Goal: Transaction & Acquisition: Purchase product/service

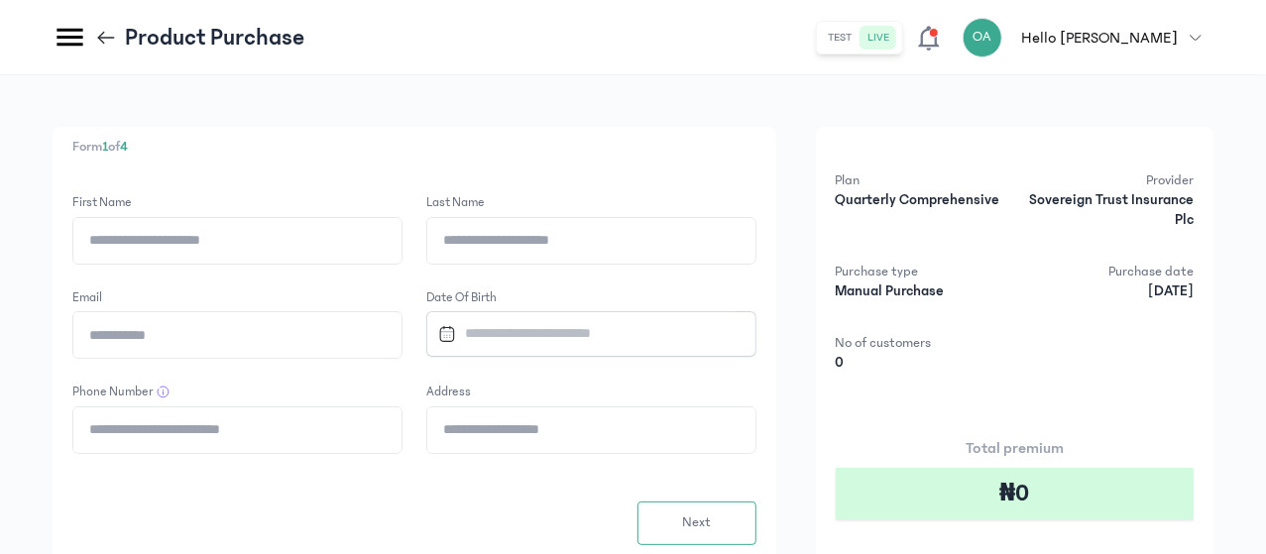
click at [401, 247] on input "First Name" at bounding box center [237, 241] width 328 height 46
type input "*****"
click at [620, 245] on input "Last Name" at bounding box center [591, 241] width 328 height 46
type input "*********"
click at [401, 328] on input "Email" at bounding box center [237, 335] width 328 height 46
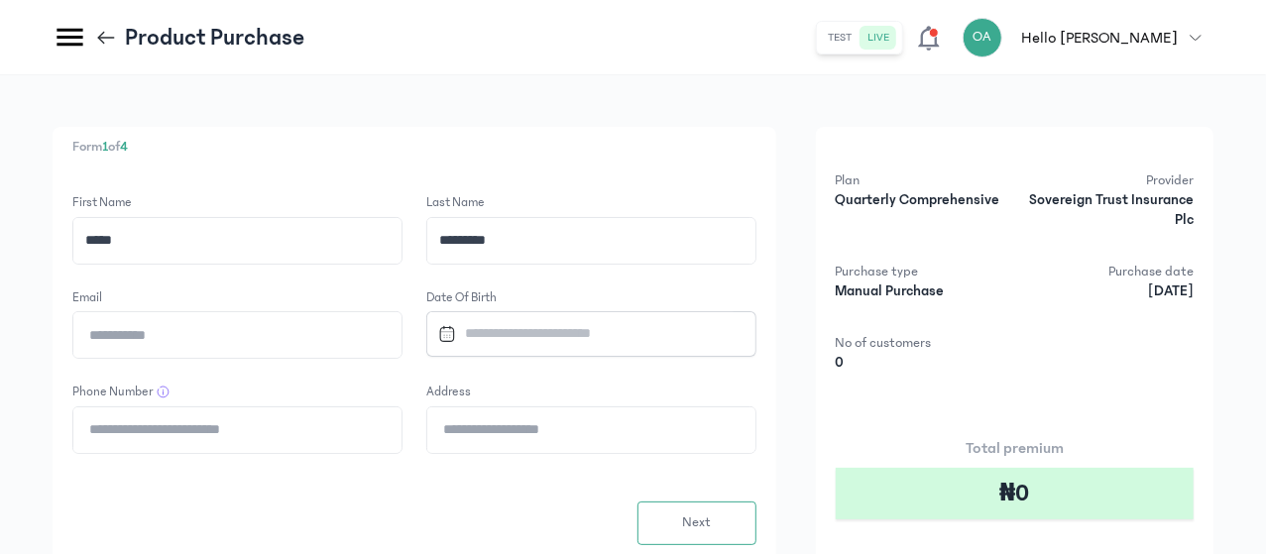
type input "**********"
click at [689, 338] on input "Datepicker input" at bounding box center [582, 333] width 304 height 43
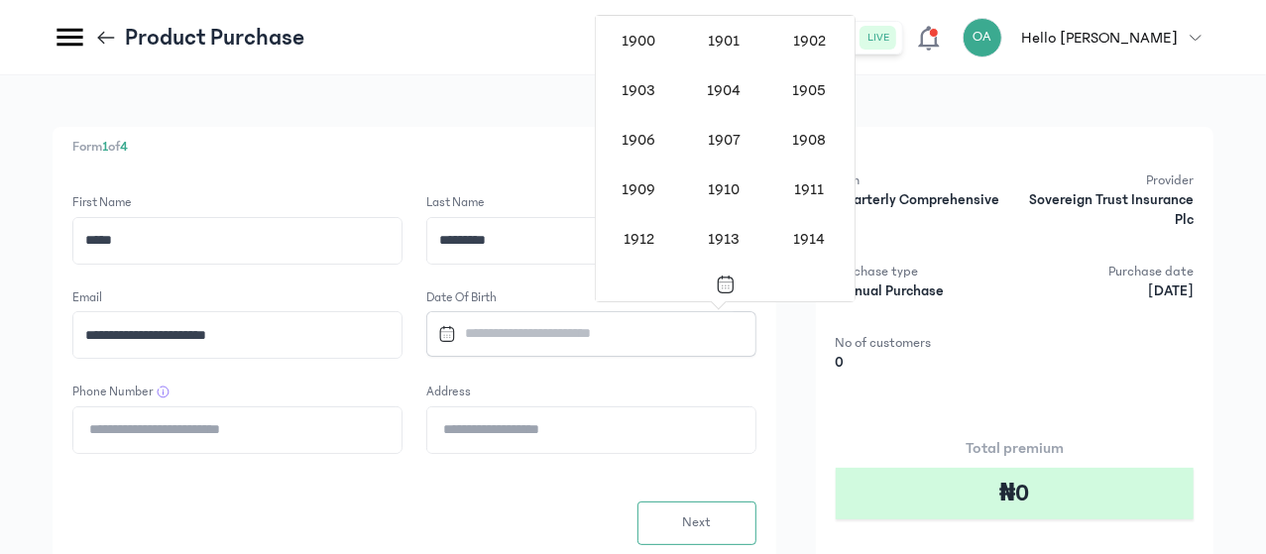
scroll to position [1623, 0]
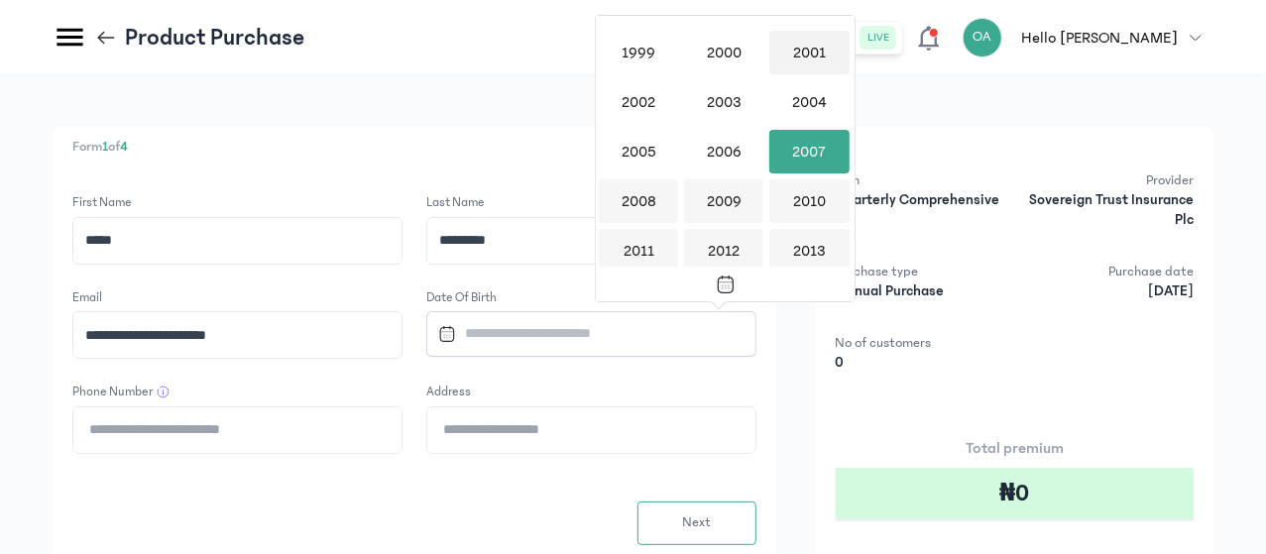
click at [805, 37] on div "2001" at bounding box center [808, 53] width 79 height 44
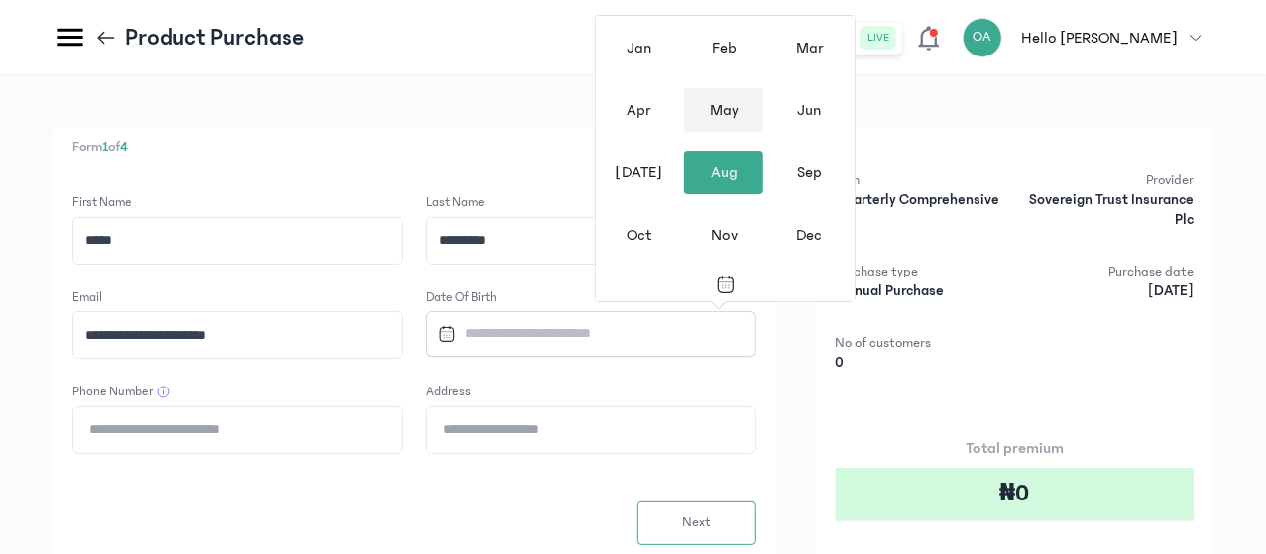
click at [724, 103] on div "May" at bounding box center [723, 110] width 79 height 44
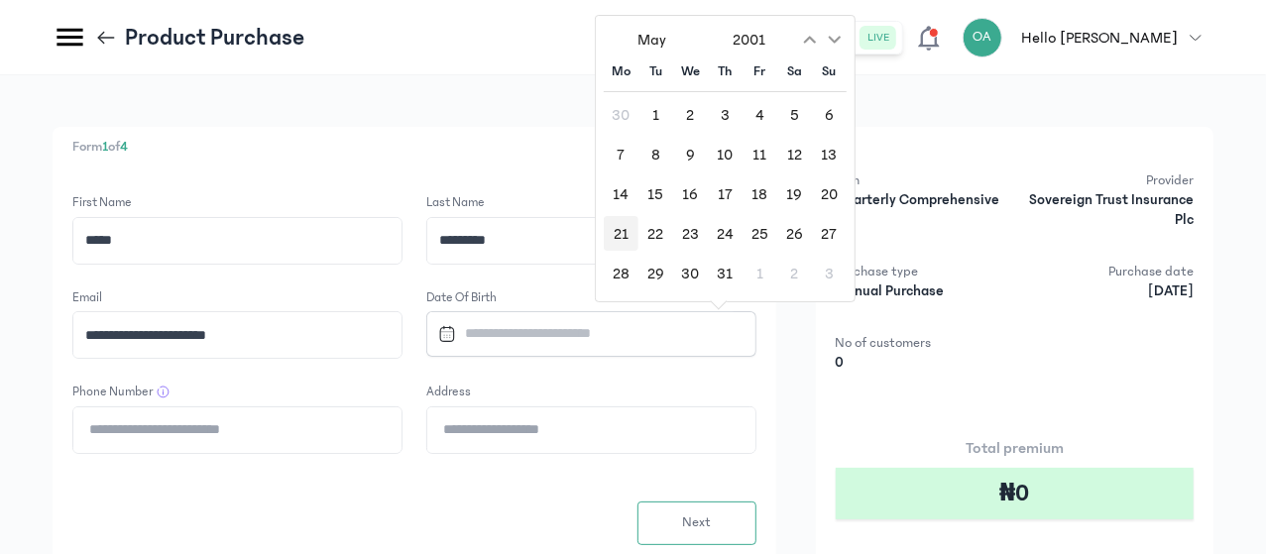
click at [624, 233] on div "21" at bounding box center [621, 233] width 35 height 35
type input "**********"
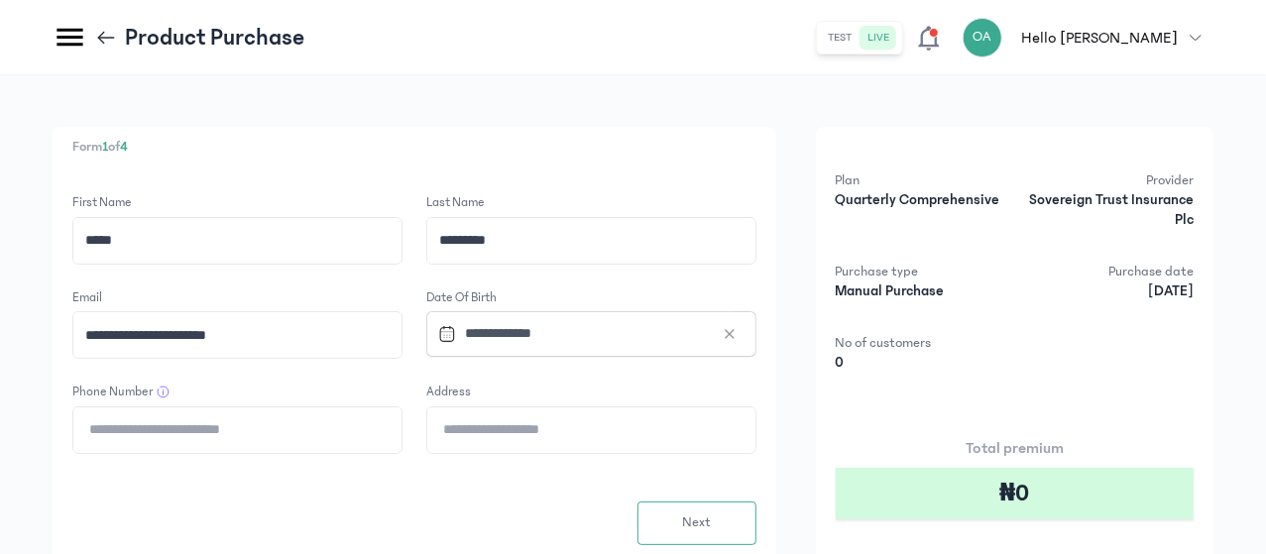
click at [401, 425] on input "Phone Number" at bounding box center [237, 430] width 328 height 46
type input "**********"
click at [634, 427] on input "Address" at bounding box center [591, 430] width 328 height 46
type input "**********"
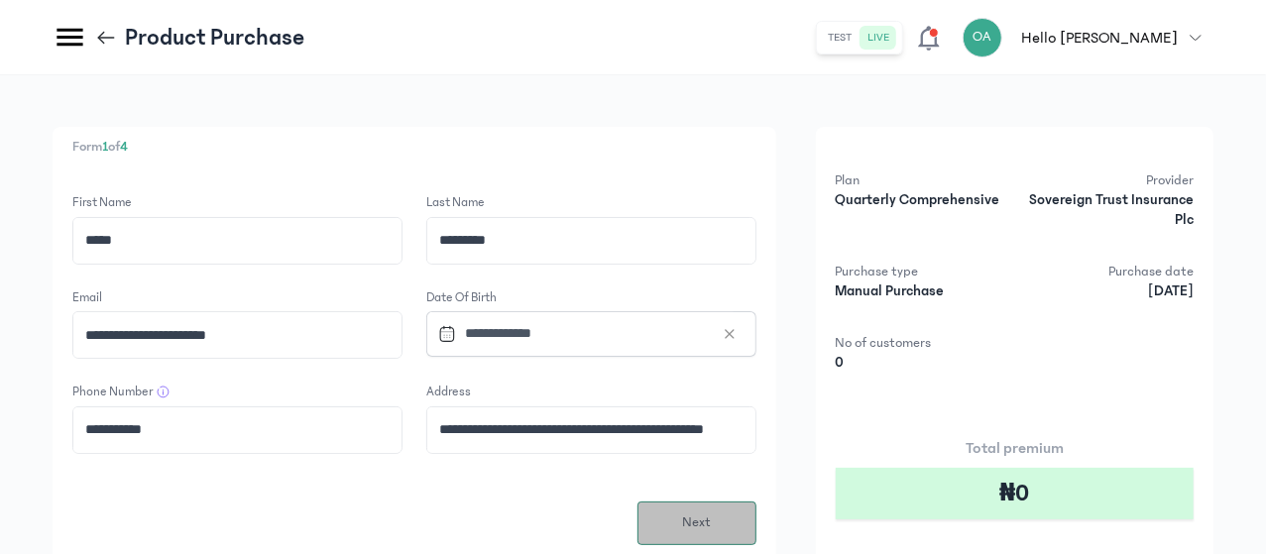
click at [711, 514] on span "Next" at bounding box center [696, 522] width 29 height 21
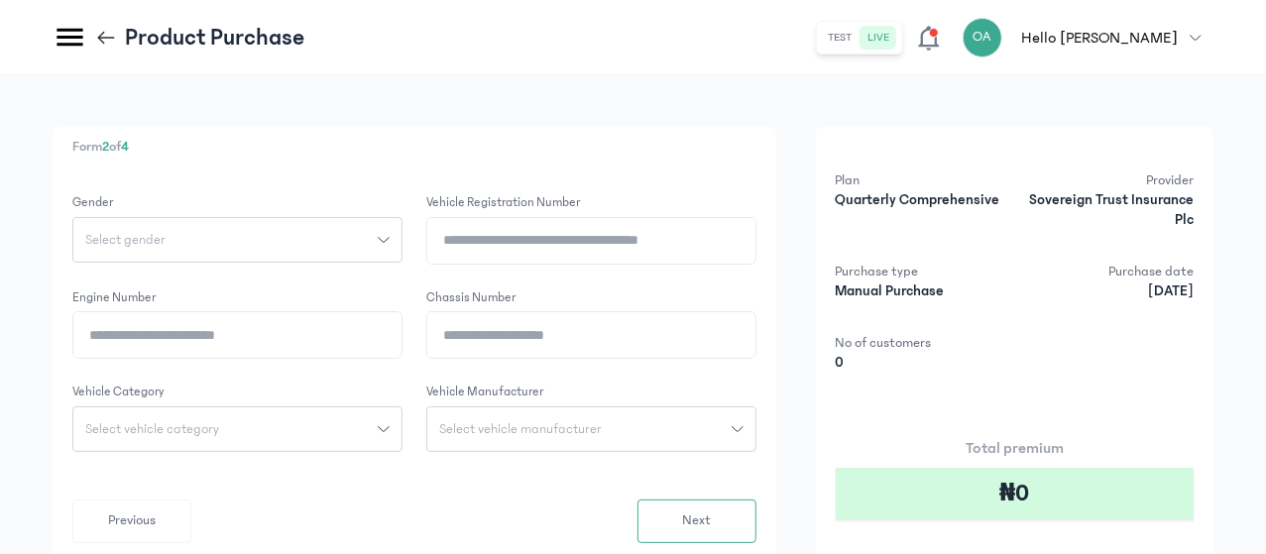
click at [389, 236] on icon "button" at bounding box center [384, 240] width 12 height 12
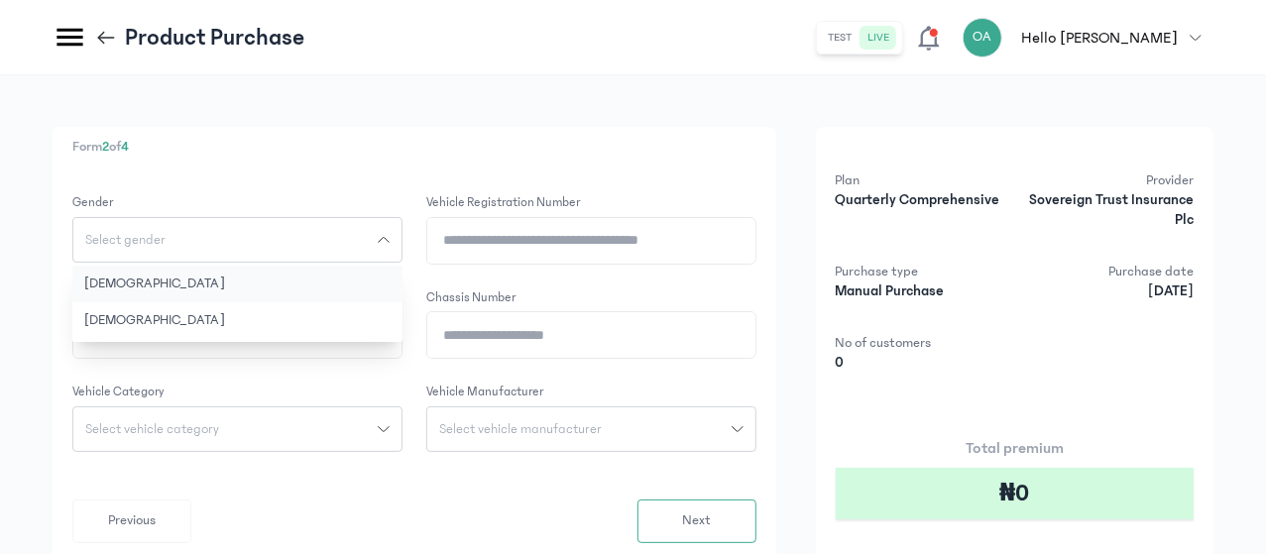
click at [373, 282] on button "[DEMOGRAPHIC_DATA]" at bounding box center [237, 284] width 330 height 37
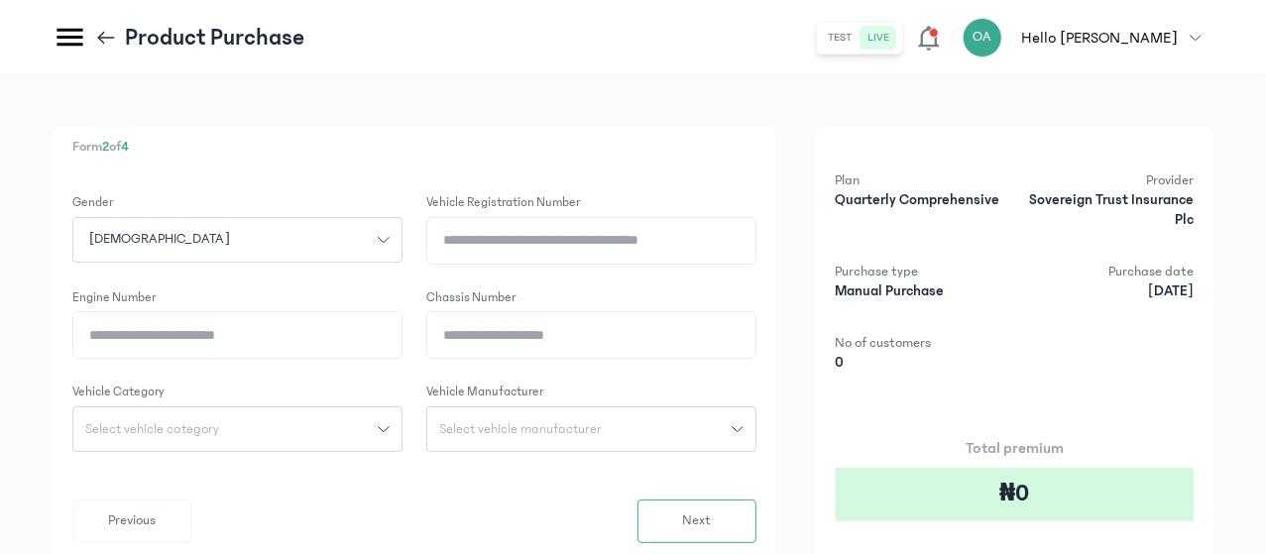
click at [652, 233] on input "Vehicle registration number" at bounding box center [591, 241] width 328 height 46
type input "********"
click at [635, 334] on input "Chassis Number" at bounding box center [591, 335] width 328 height 46
click at [607, 330] on input "**********" at bounding box center [591, 335] width 328 height 46
drag, startPoint x: 607, startPoint y: 330, endPoint x: 759, endPoint y: 341, distance: 153.0
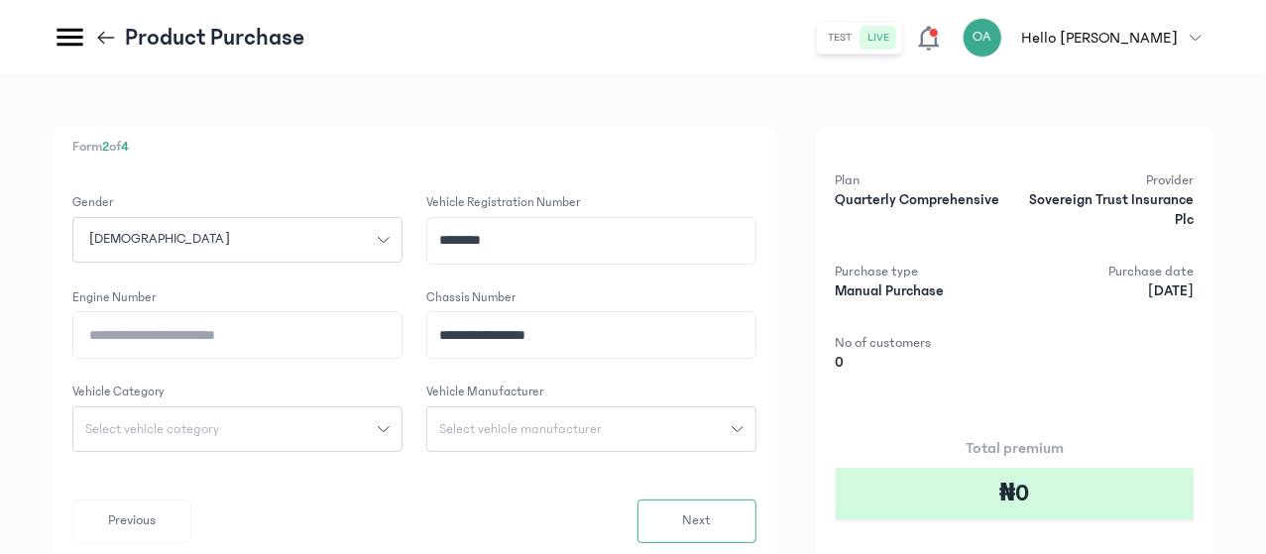
click at [755, 341] on input "**********" at bounding box center [591, 335] width 328 height 46
type input "**********"
click at [401, 334] on input "Engine Number" at bounding box center [237, 335] width 328 height 46
paste input "**********"
type input "**********"
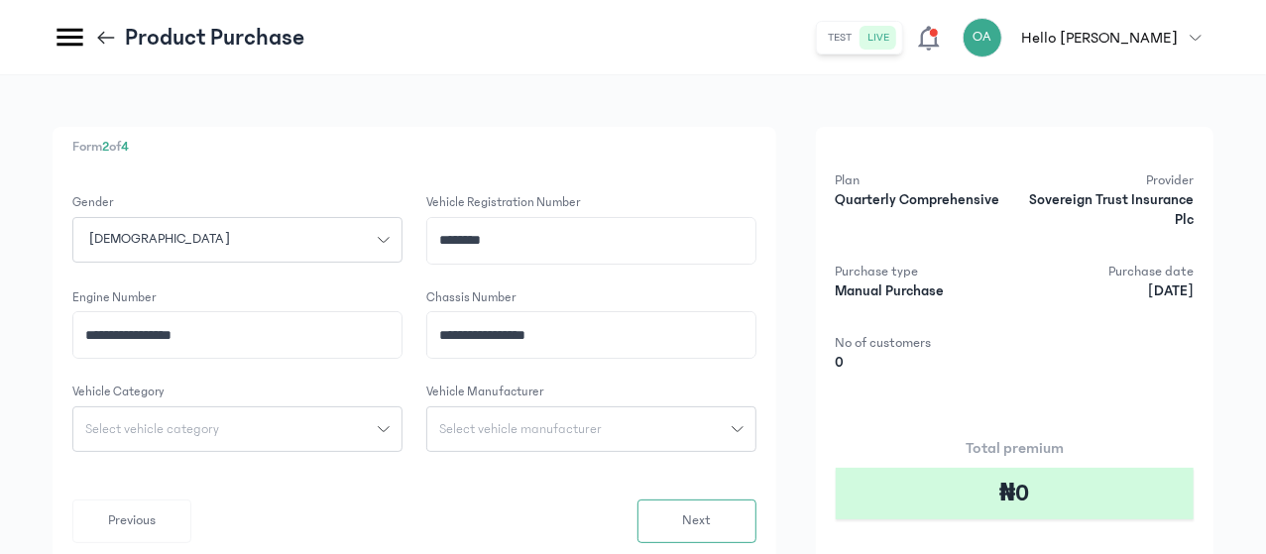
click at [389, 424] on icon "button" at bounding box center [384, 429] width 12 height 12
click at [350, 539] on button "Car" at bounding box center [237, 546] width 330 height 37
click at [613, 423] on span "Select vehicle manufacturer" at bounding box center [520, 429] width 186 height 14
click at [638, 473] on input "search" at bounding box center [591, 473] width 314 height 36
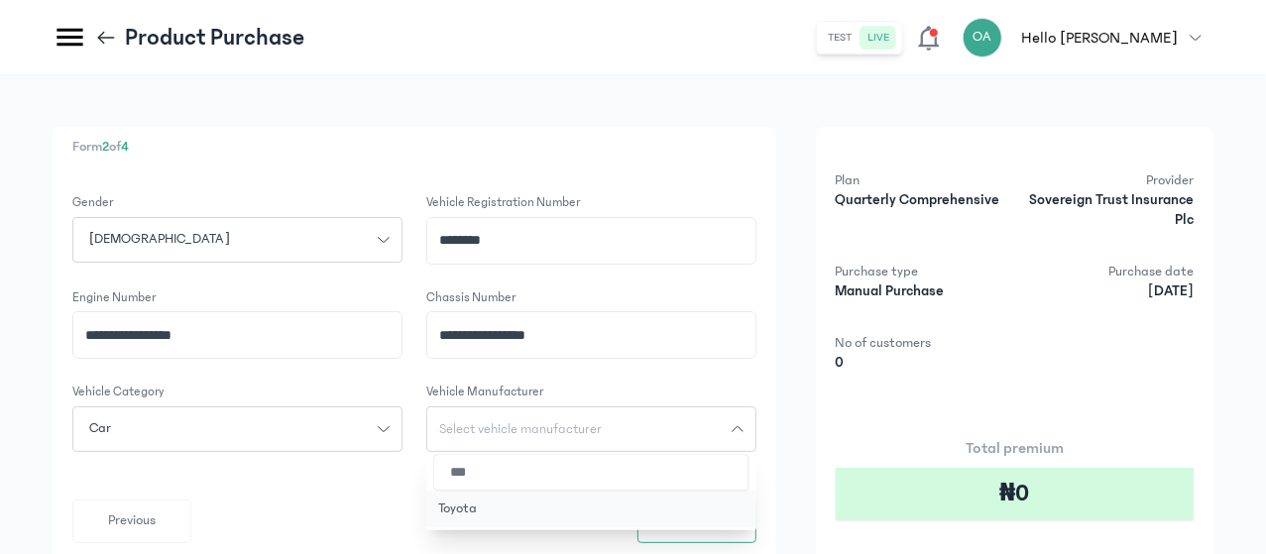
type input "***"
click at [639, 502] on button "Toyota" at bounding box center [591, 509] width 330 height 37
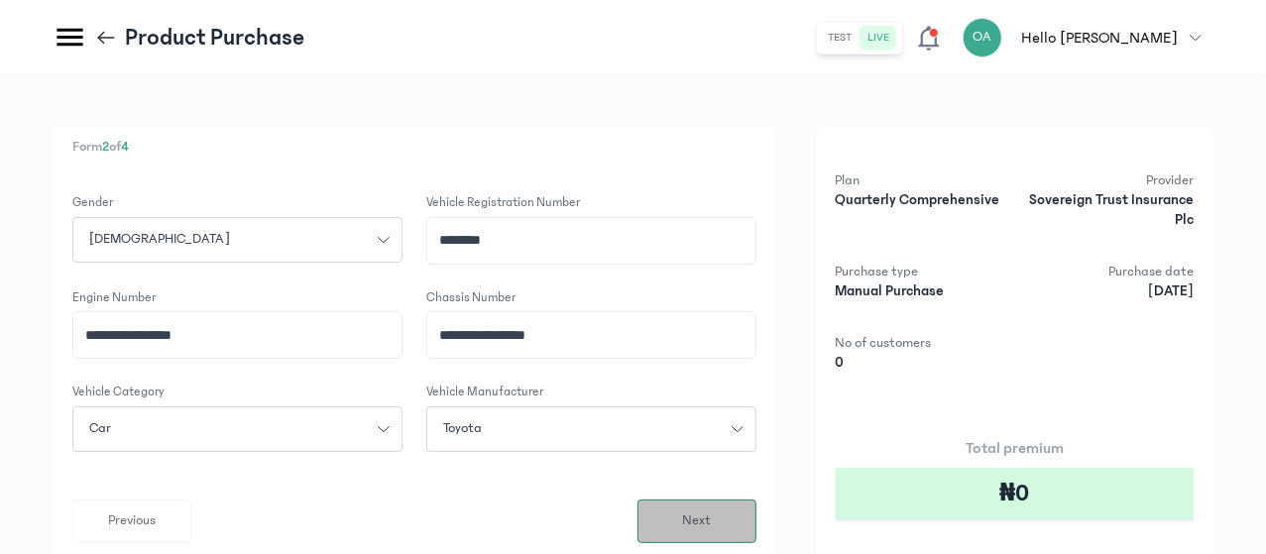
click at [756, 517] on button "Next" at bounding box center [696, 521] width 119 height 44
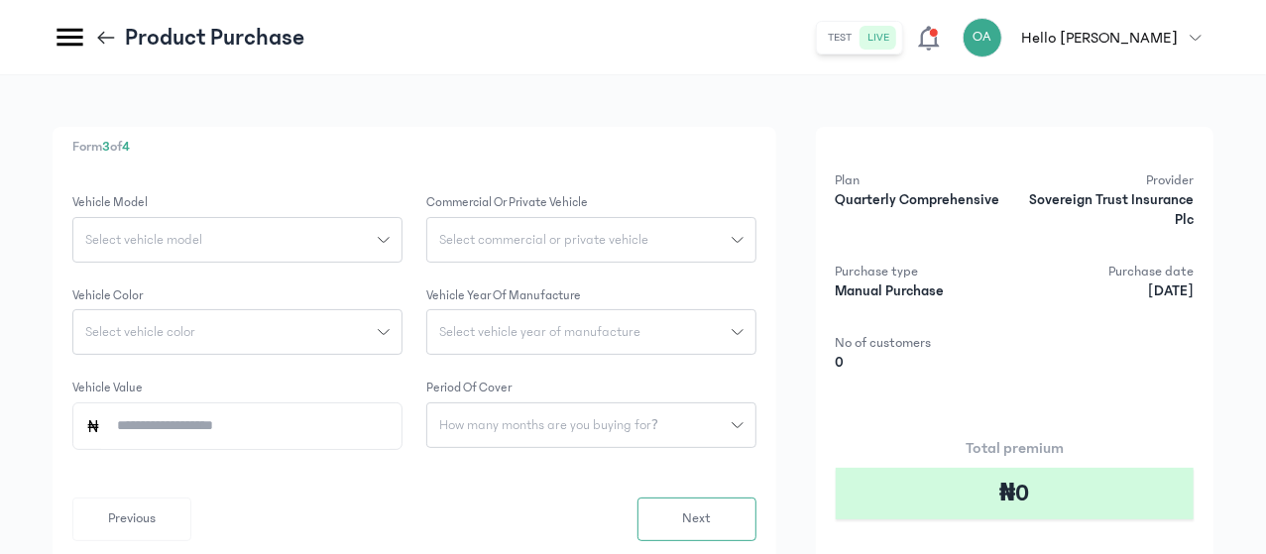
click at [389, 242] on icon "button" at bounding box center [384, 240] width 12 height 12
click at [298, 300] on div "Form 3 of 4 Vehicle Model Select vehicle model No option Commercial or private …" at bounding box center [633, 403] width 1266 height 656
click at [156, 510] on span "Previous" at bounding box center [132, 518] width 48 height 21
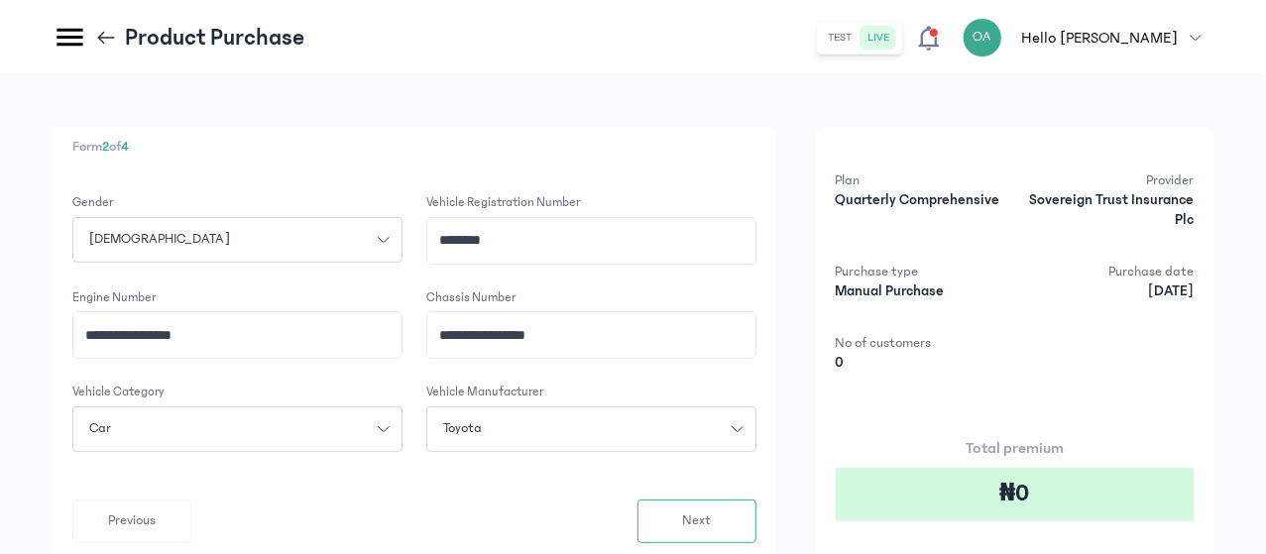
click at [743, 423] on icon "button" at bounding box center [737, 429] width 12 height 12
click at [675, 473] on input "search" at bounding box center [591, 473] width 314 height 36
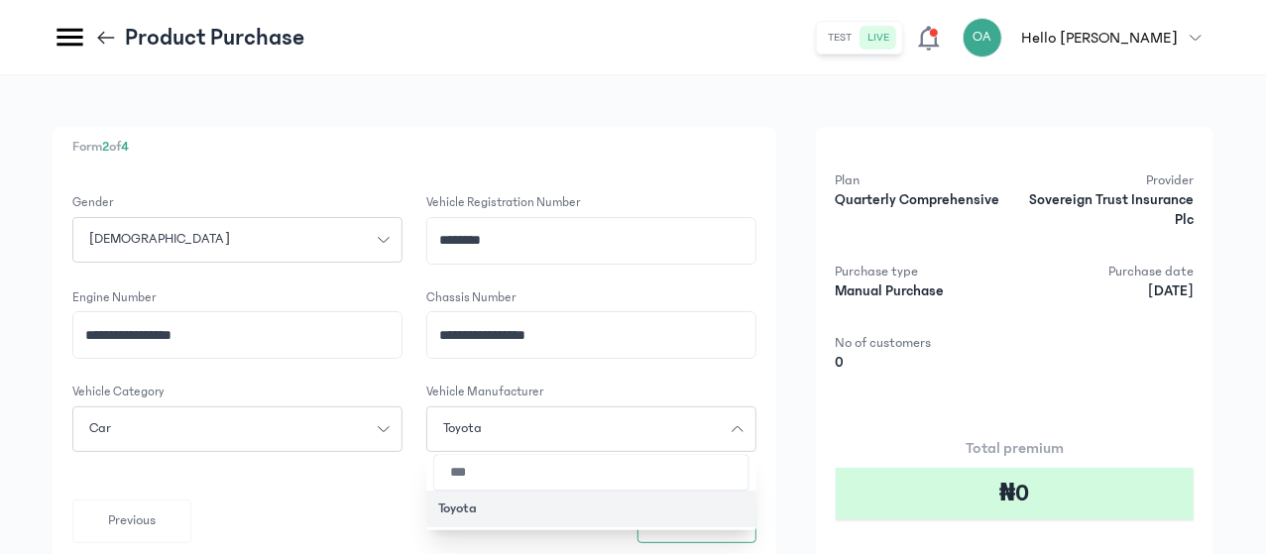
type input "***"
click at [642, 502] on button "Toyota" at bounding box center [591, 509] width 330 height 37
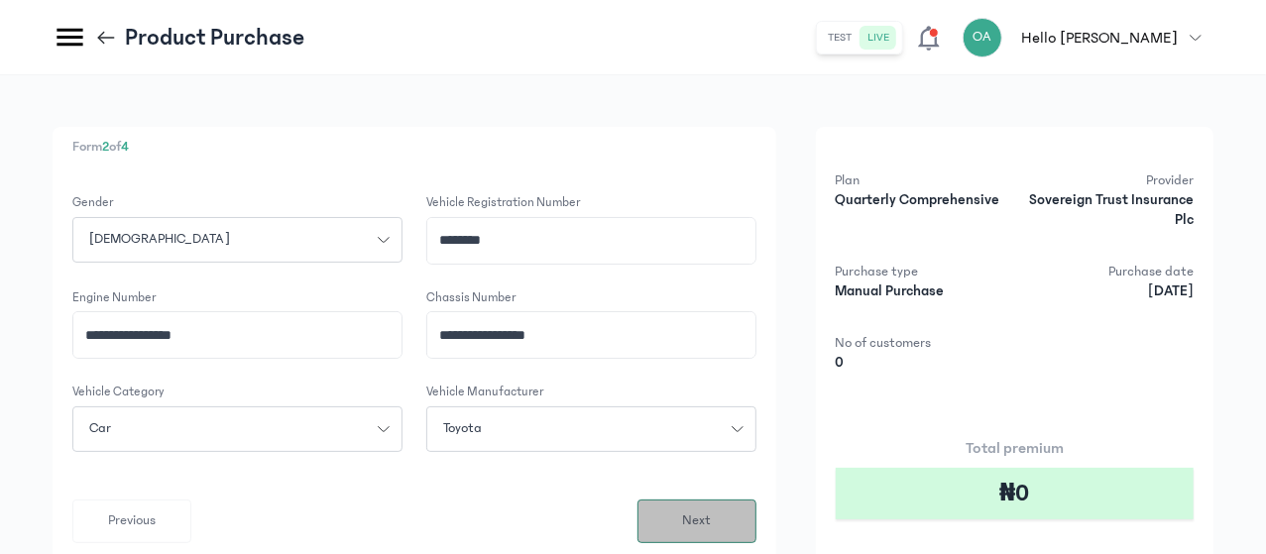
click at [756, 506] on button "Next" at bounding box center [696, 521] width 119 height 44
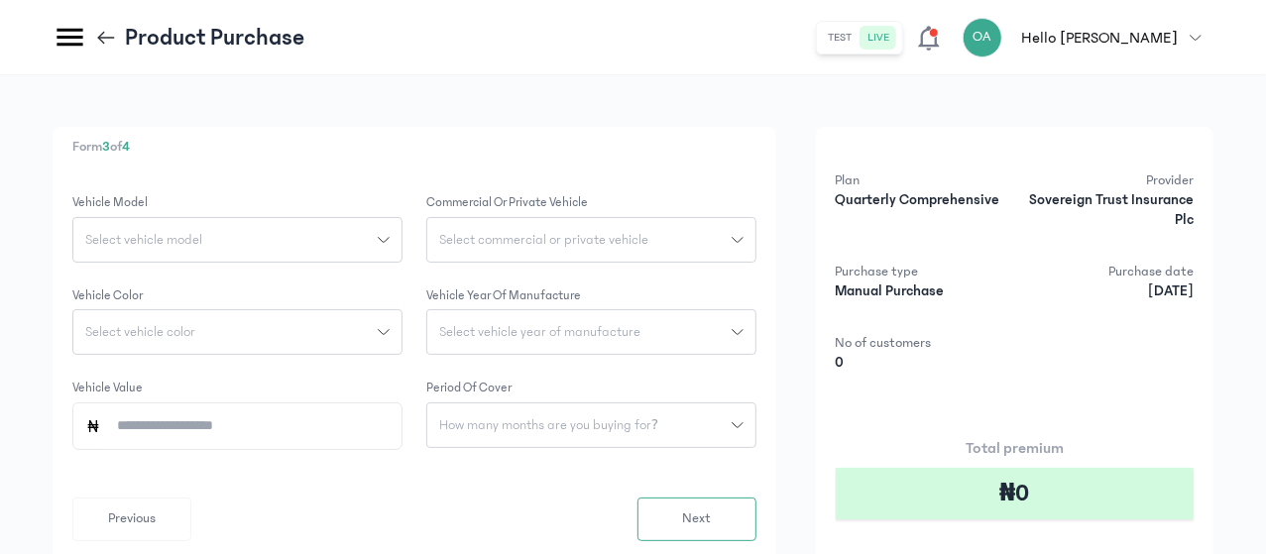
click at [389, 239] on icon "button" at bounding box center [384, 240] width 12 height 12
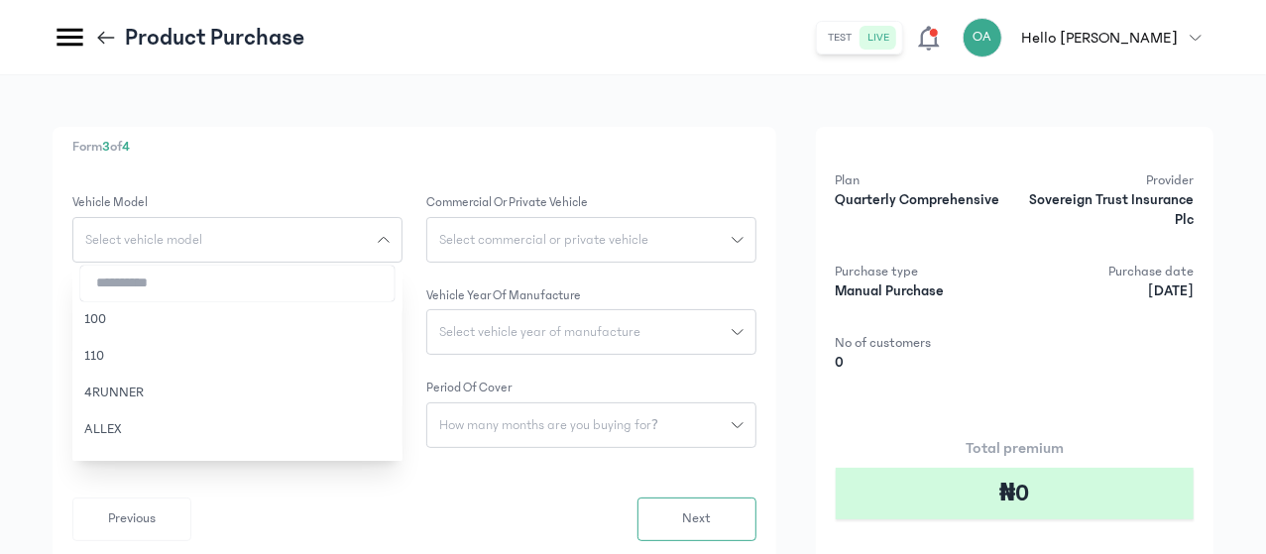
click at [394, 280] on input "search" at bounding box center [237, 284] width 314 height 36
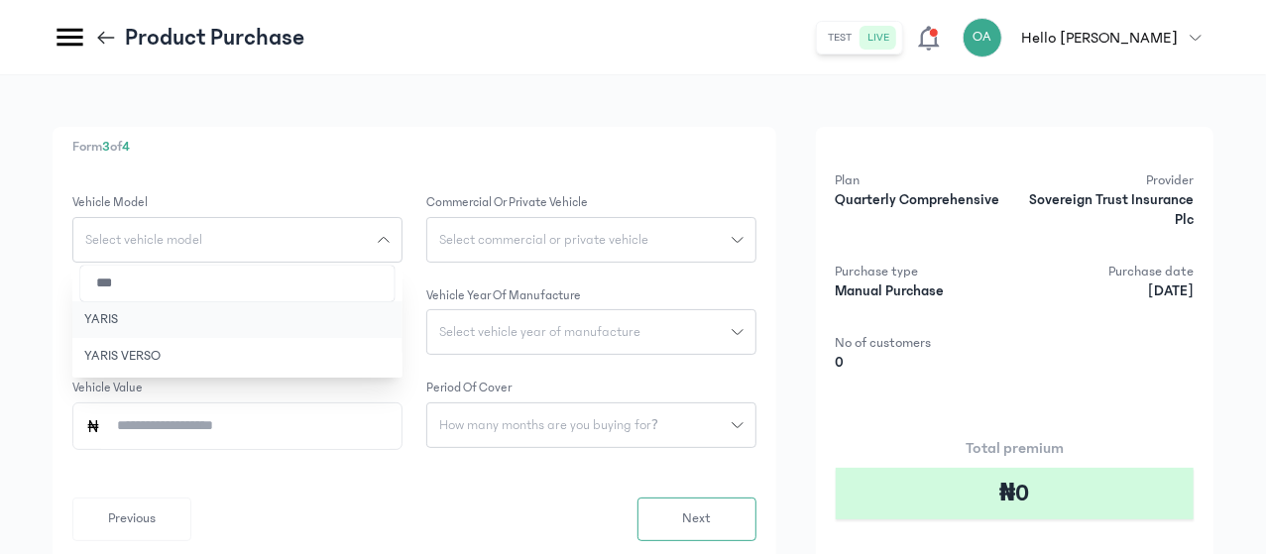
type input "***"
click at [367, 313] on button "YARIS" at bounding box center [237, 319] width 330 height 37
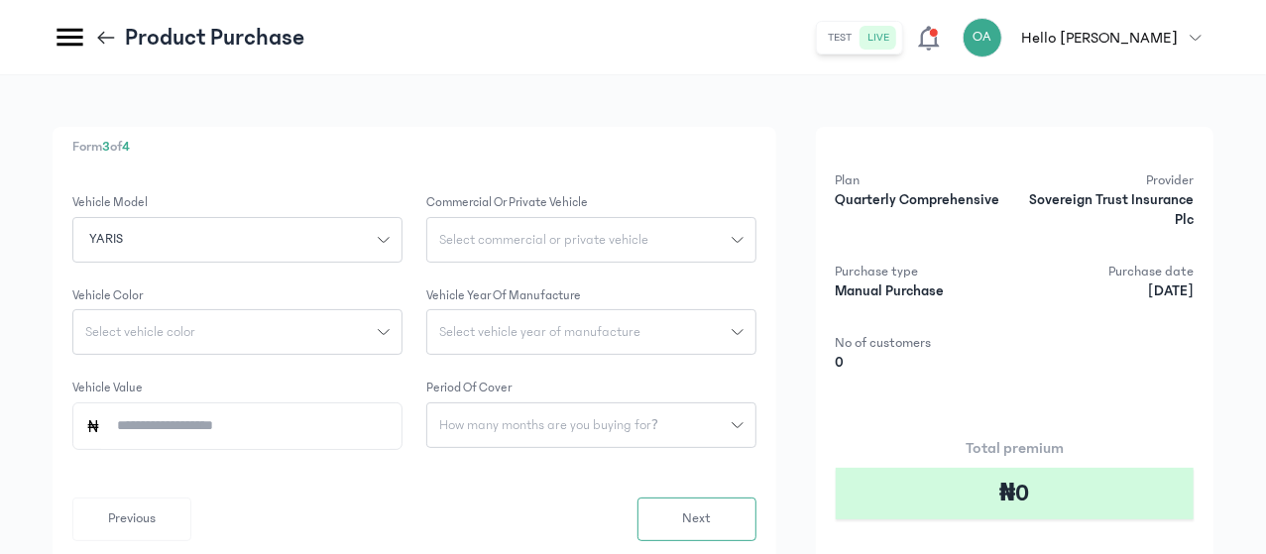
click at [378, 328] on div "Select vehicle color" at bounding box center [225, 332] width 304 height 14
click at [394, 381] on input "search" at bounding box center [237, 376] width 314 height 36
type input "***"
click at [402, 410] on button "DARKRED" at bounding box center [237, 411] width 330 height 37
click at [402, 316] on button "DARKRED" at bounding box center [237, 332] width 330 height 46
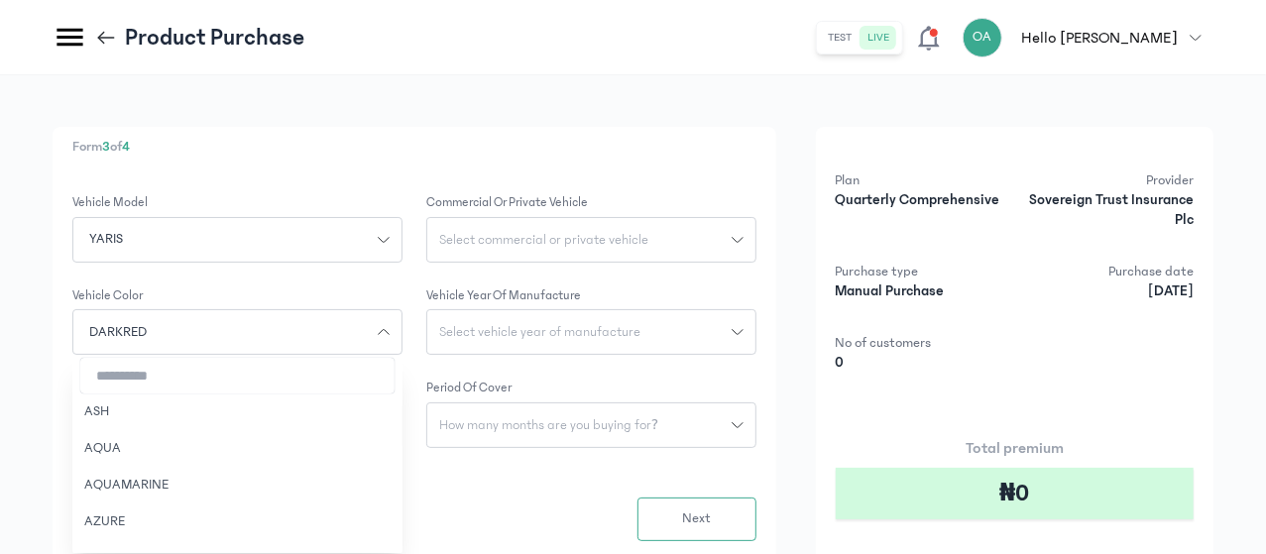
click at [394, 380] on input "search" at bounding box center [237, 376] width 314 height 36
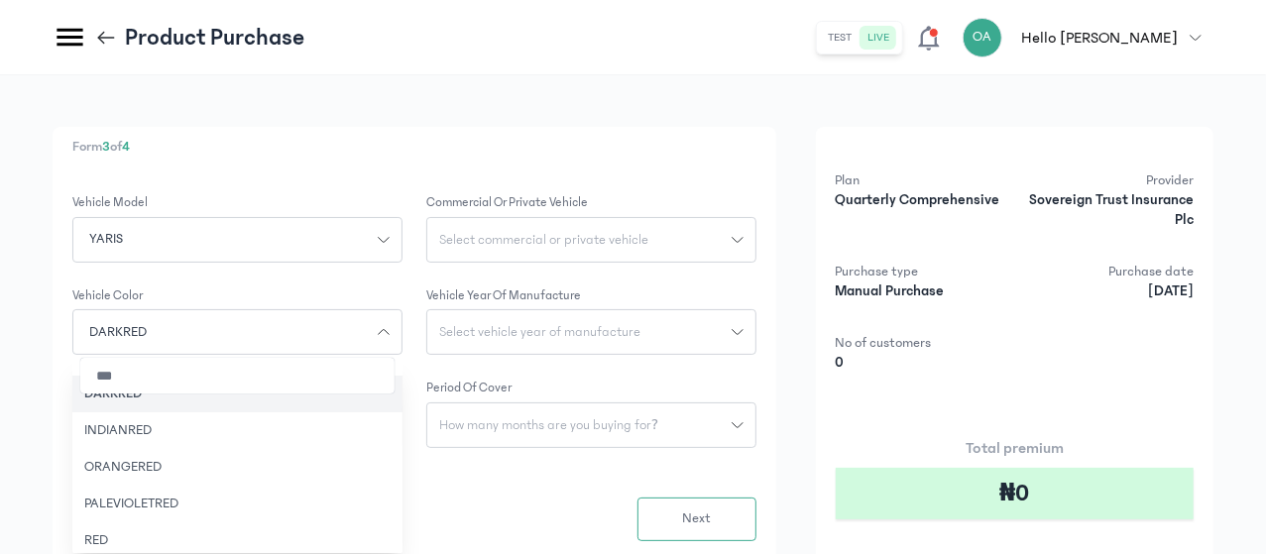
scroll to position [27, 0]
type input "***"
click at [345, 522] on button "RED" at bounding box center [237, 531] width 330 height 37
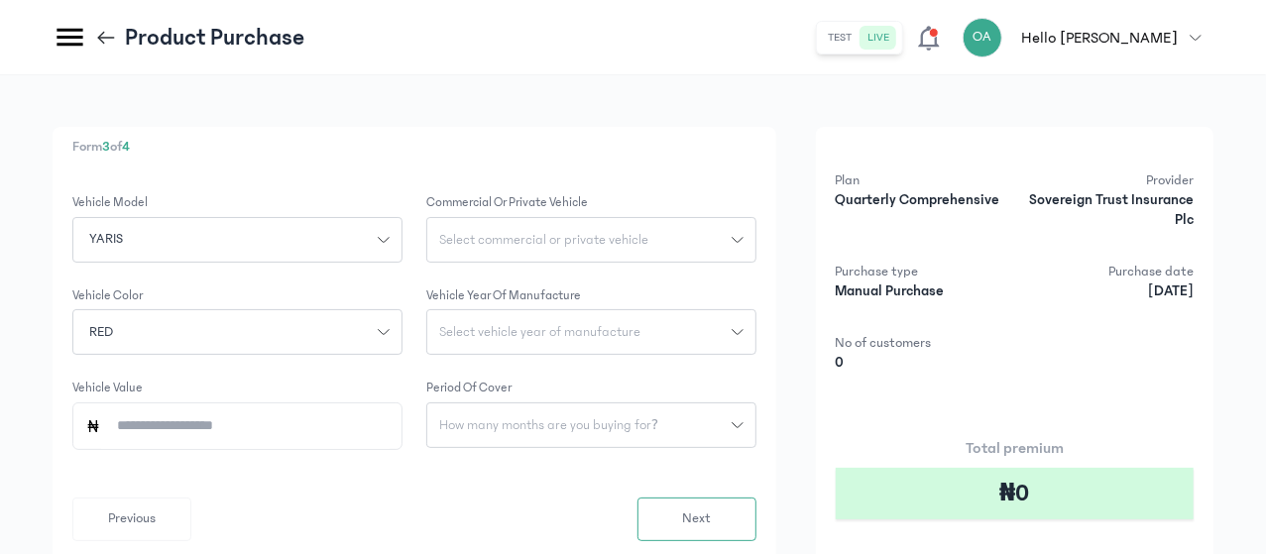
click at [660, 233] on span "Select commercial or private vehicle" at bounding box center [543, 240] width 233 height 14
click at [674, 282] on button "Private" at bounding box center [591, 284] width 330 height 37
click at [696, 320] on button "Select vehicle year of manufacture" at bounding box center [591, 332] width 330 height 46
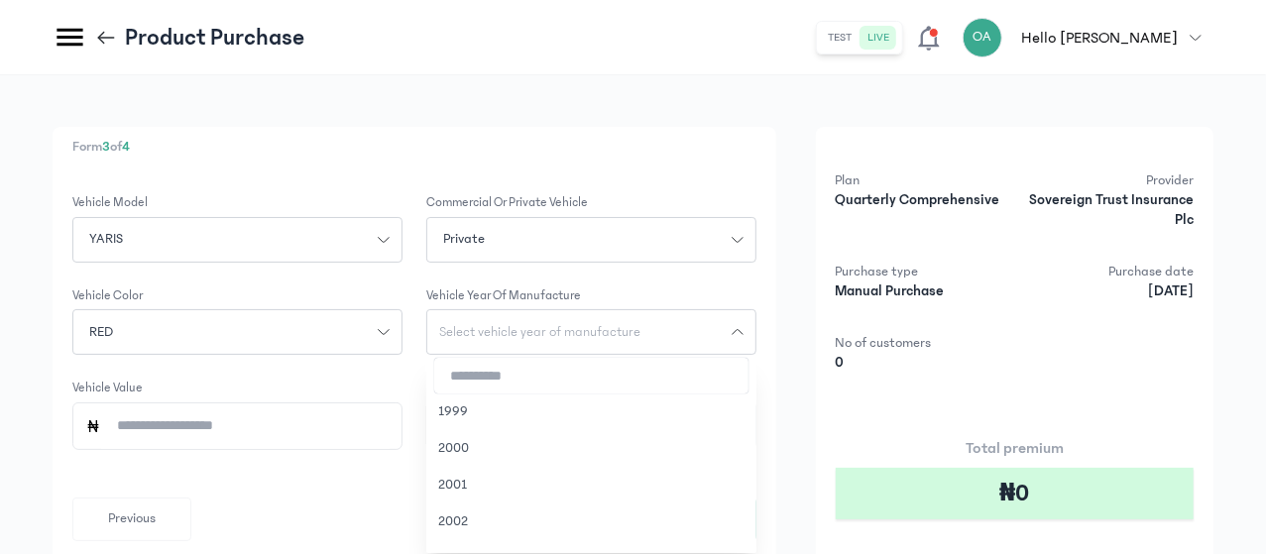
click at [659, 381] on input "search" at bounding box center [591, 376] width 314 height 36
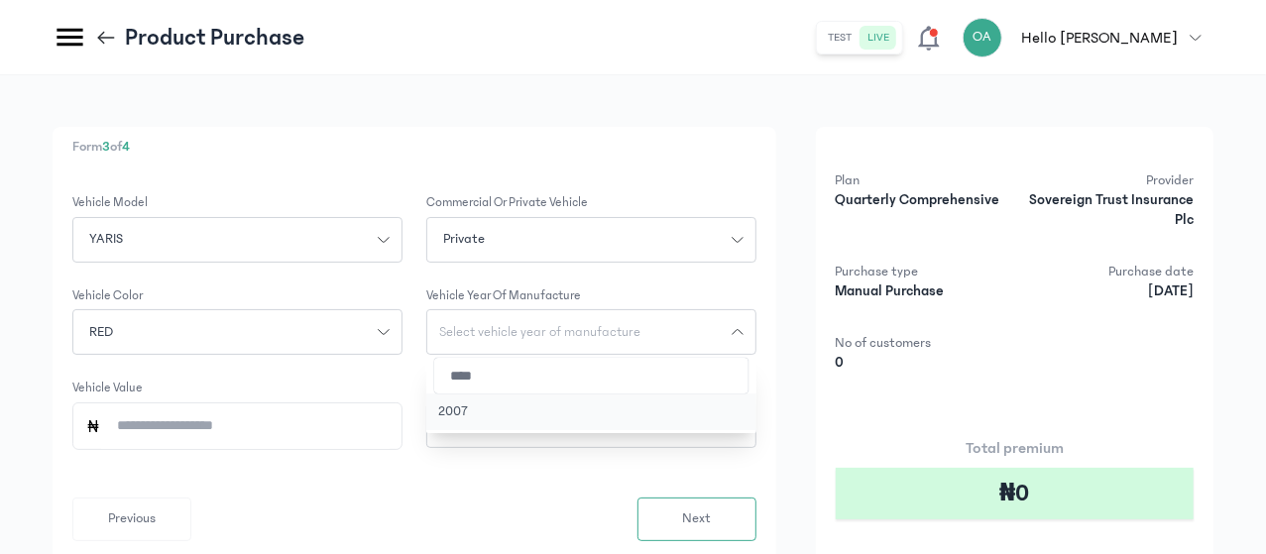
type input "****"
click at [629, 411] on button "2007" at bounding box center [591, 411] width 330 height 37
click at [670, 429] on span "How many months are you buying for?" at bounding box center [548, 425] width 243 height 14
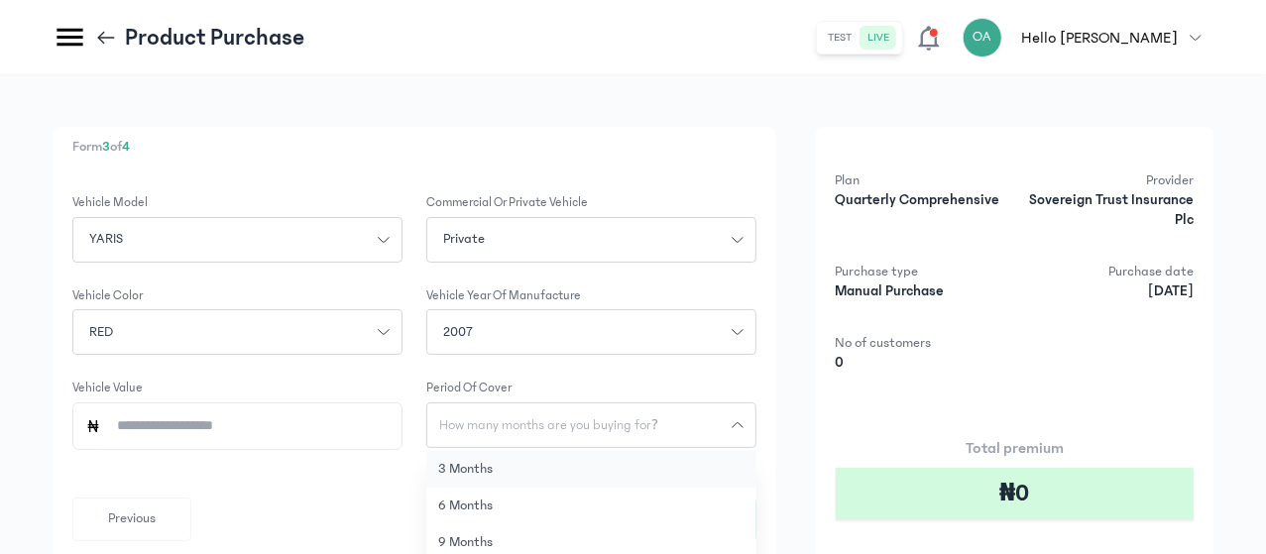
click at [662, 461] on button "3 months" at bounding box center [591, 469] width 330 height 37
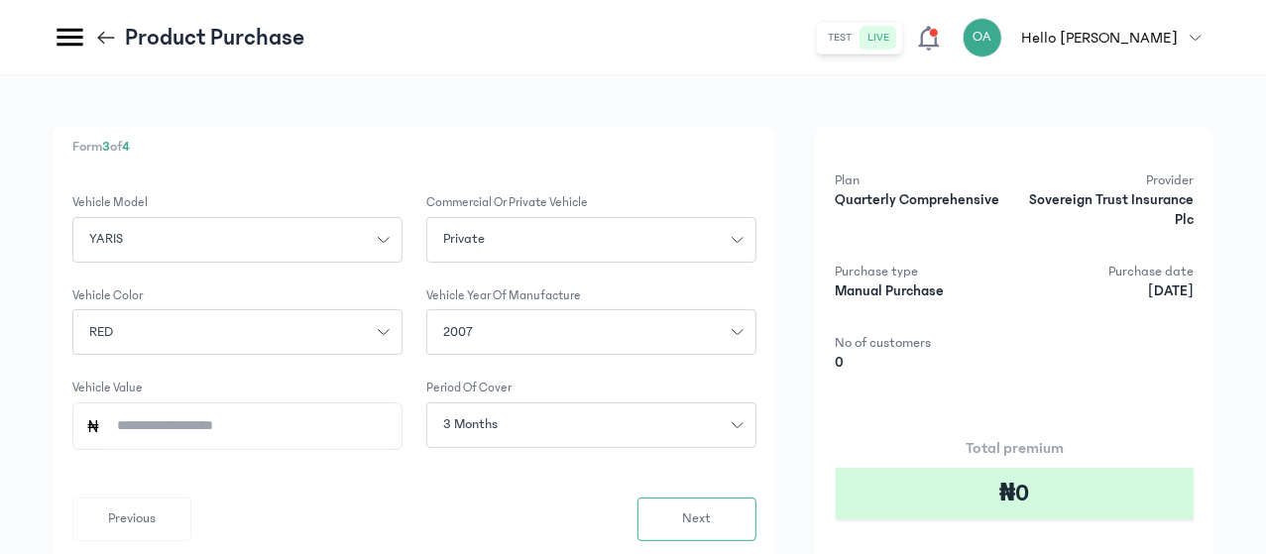
click at [389, 424] on input "Vehicle Value" at bounding box center [245, 426] width 288 height 46
type input "*********"
click at [711, 515] on span "Next" at bounding box center [696, 518] width 29 height 21
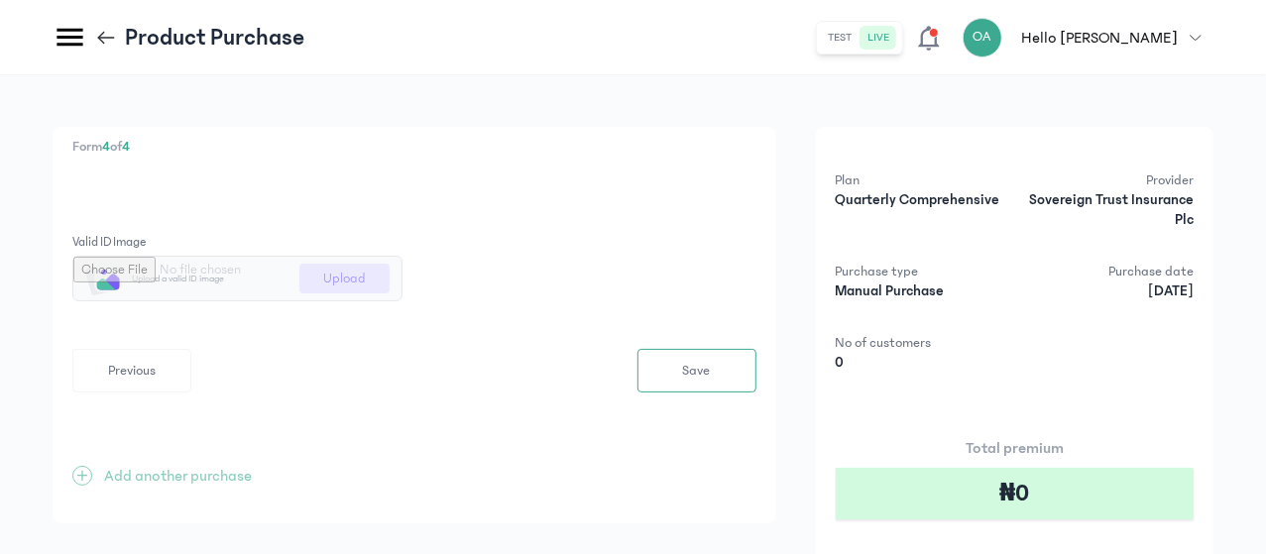
click at [401, 282] on input "file" at bounding box center [237, 279] width 328 height 44
type input "**********"
click at [756, 372] on button "Save" at bounding box center [696, 371] width 119 height 44
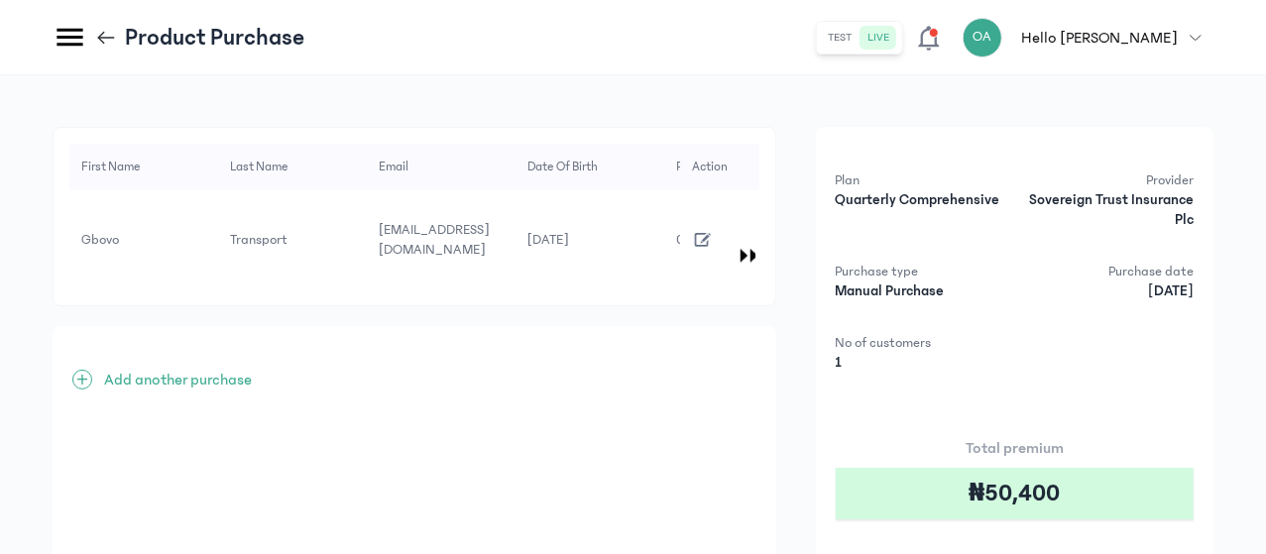
scroll to position [295, 0]
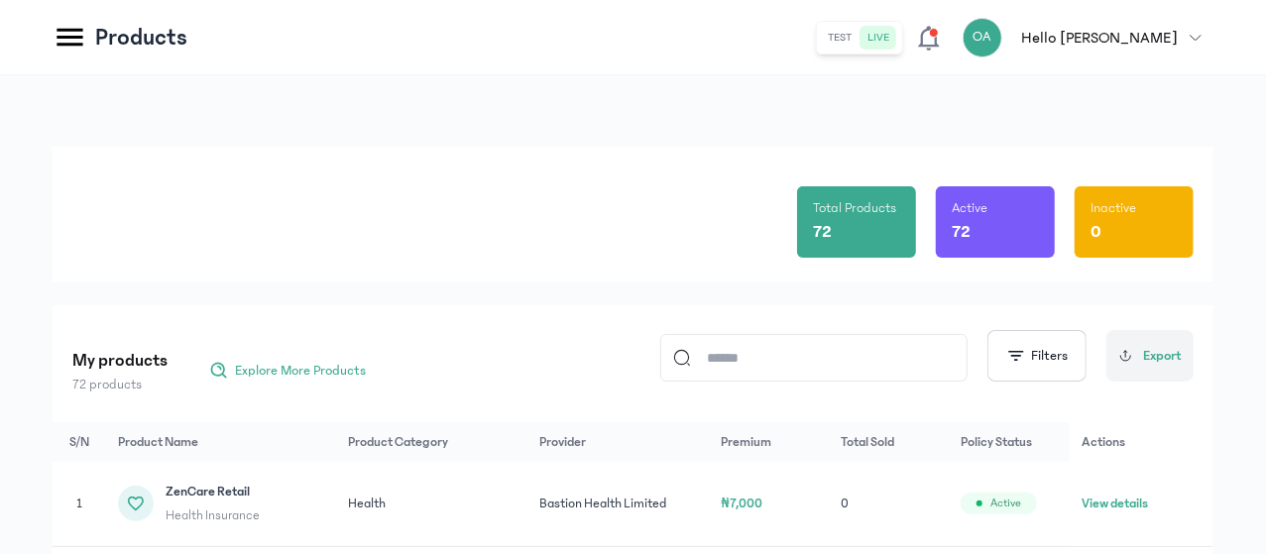
scroll to position [137, 0]
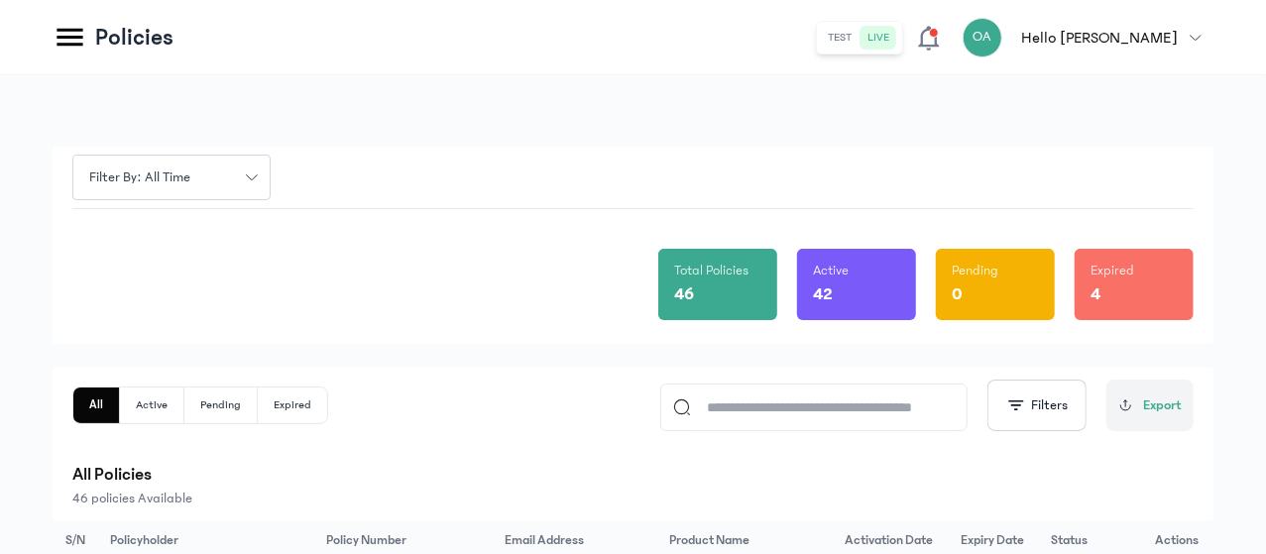
drag, startPoint x: 1265, startPoint y: 166, endPoint x: 1265, endPoint y: 179, distance: 12.9
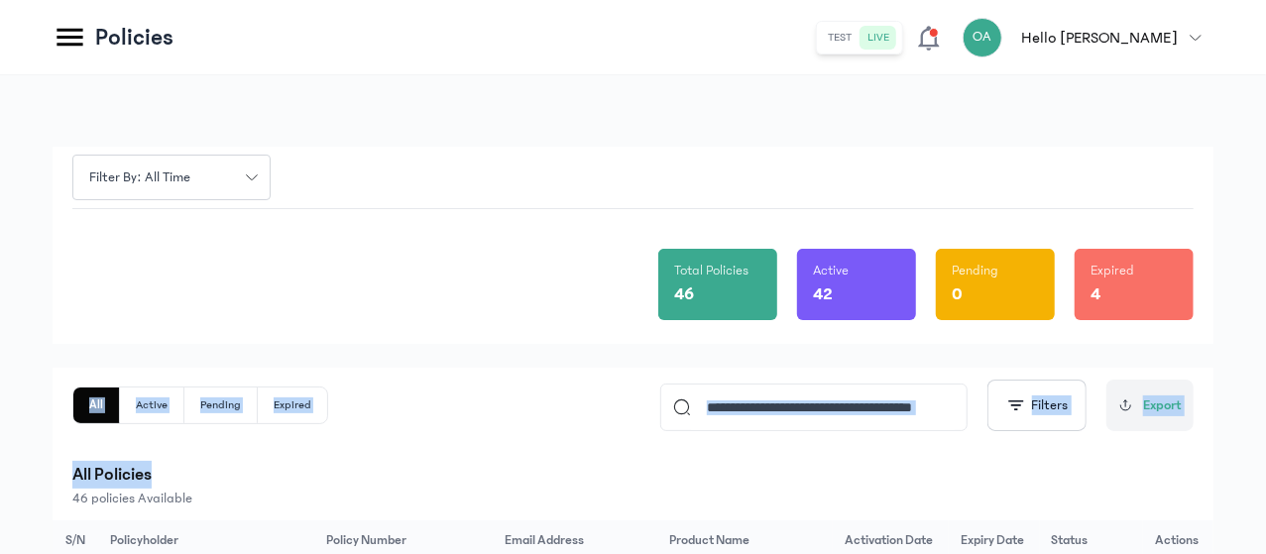
drag, startPoint x: 1209, startPoint y: 296, endPoint x: 1191, endPoint y: 459, distance: 163.5
click at [1191, 459] on div "All Active Pending Expired Filters Export All Policies 46 policies Available" at bounding box center [632, 444] width 1121 height 129
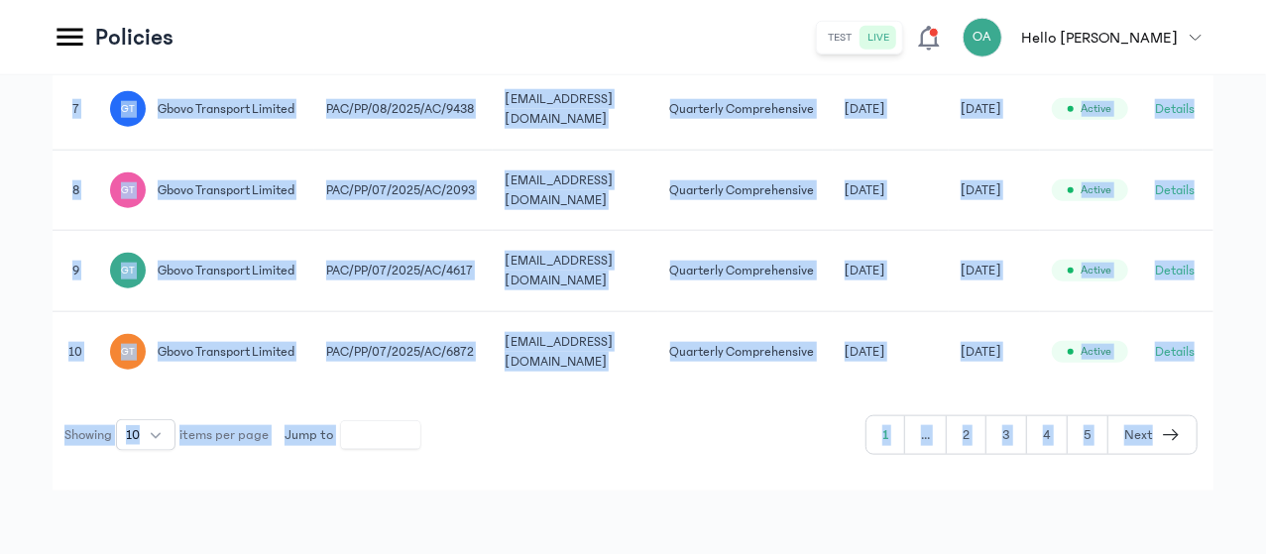
scroll to position [1136, 0]
drag, startPoint x: 1191, startPoint y: 459, endPoint x: 1177, endPoint y: 572, distance: 113.8
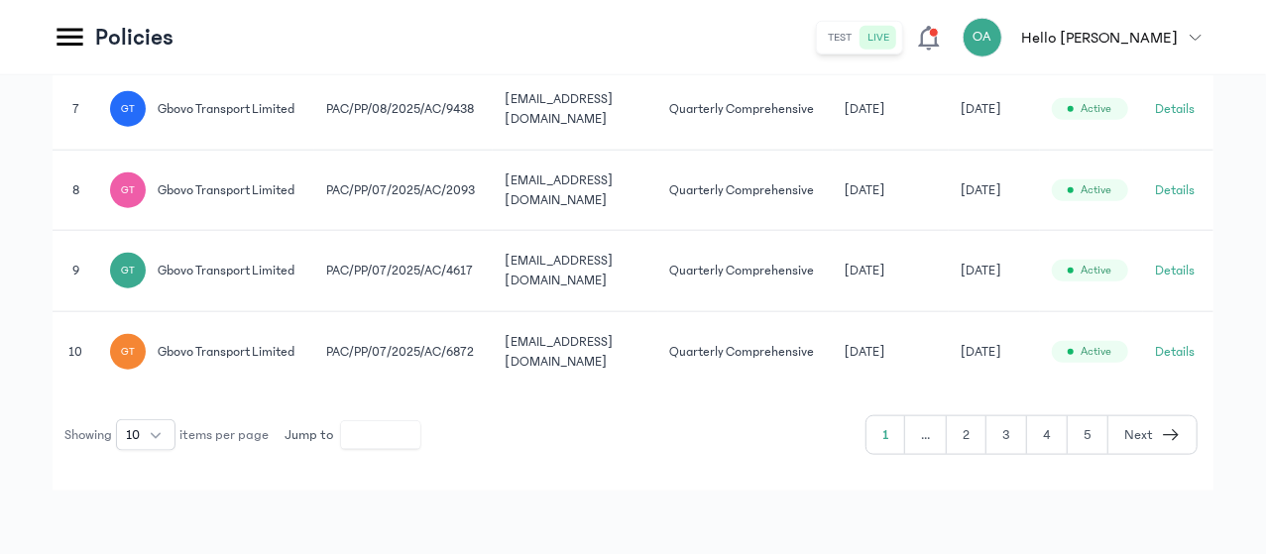
click at [1158, 429] on button "Next" at bounding box center [1152, 435] width 88 height 38
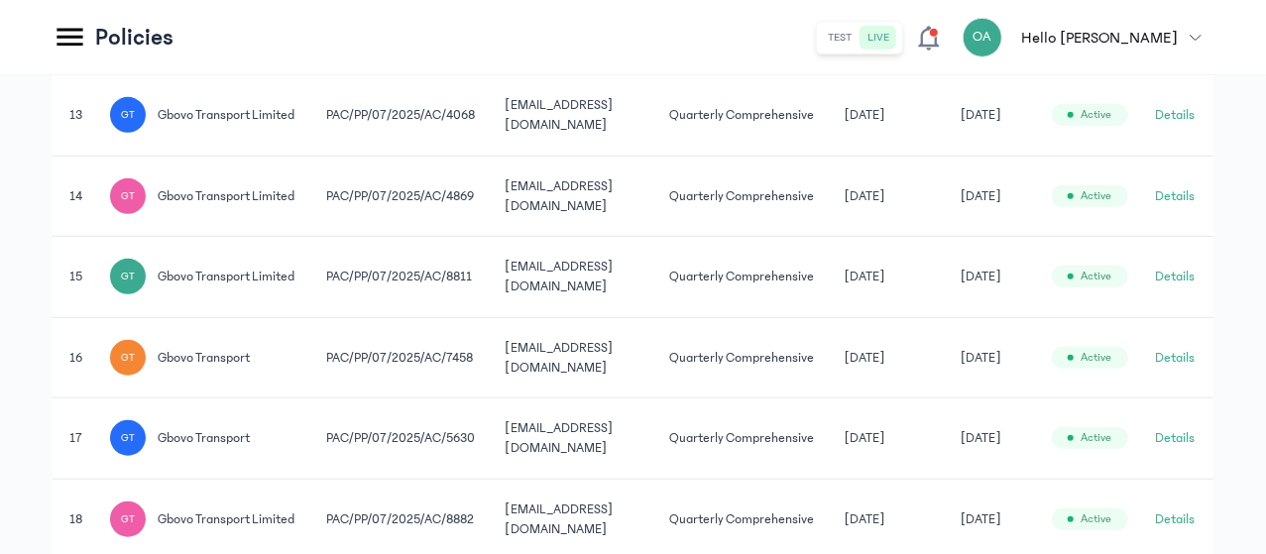
scroll to position [1095, 0]
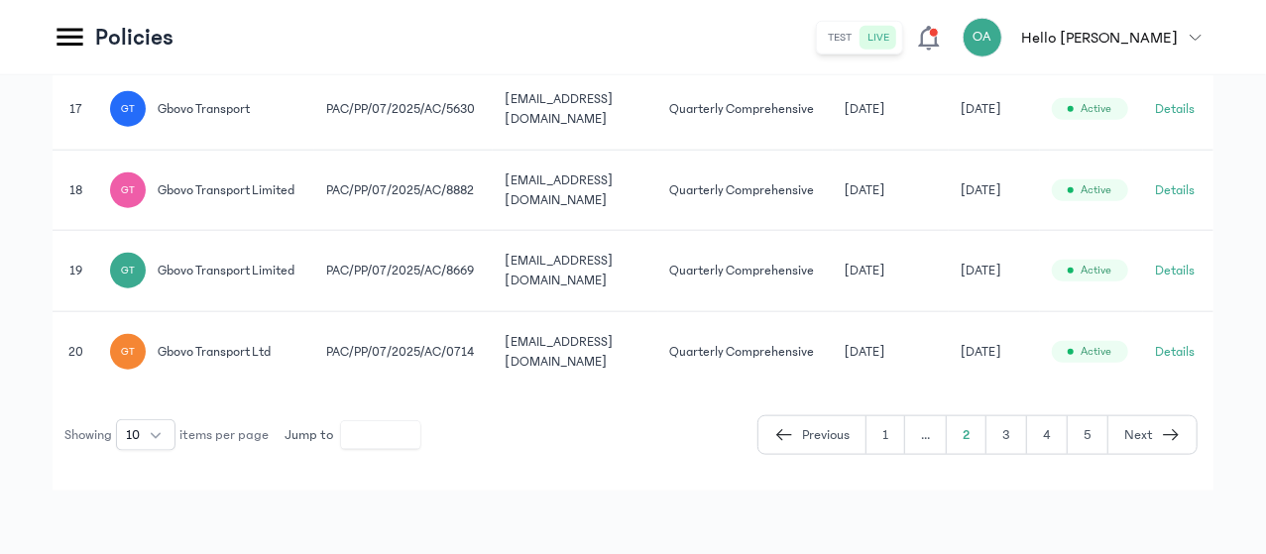
click at [1158, 429] on button "Next" at bounding box center [1152, 435] width 88 height 38
click at [1159, 454] on button "Next" at bounding box center [1152, 435] width 88 height 38
click at [1039, 391] on td "[DATE]" at bounding box center [993, 351] width 90 height 80
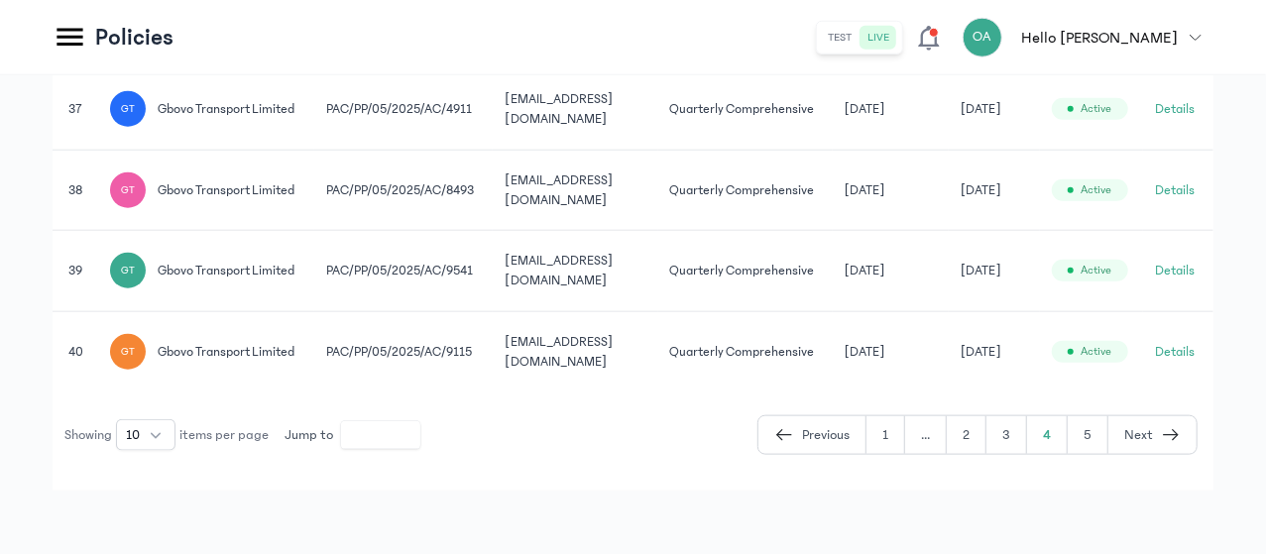
scroll to position [0, 149]
click at [1110, 454] on button "5" at bounding box center [1152, 435] width 88 height 38
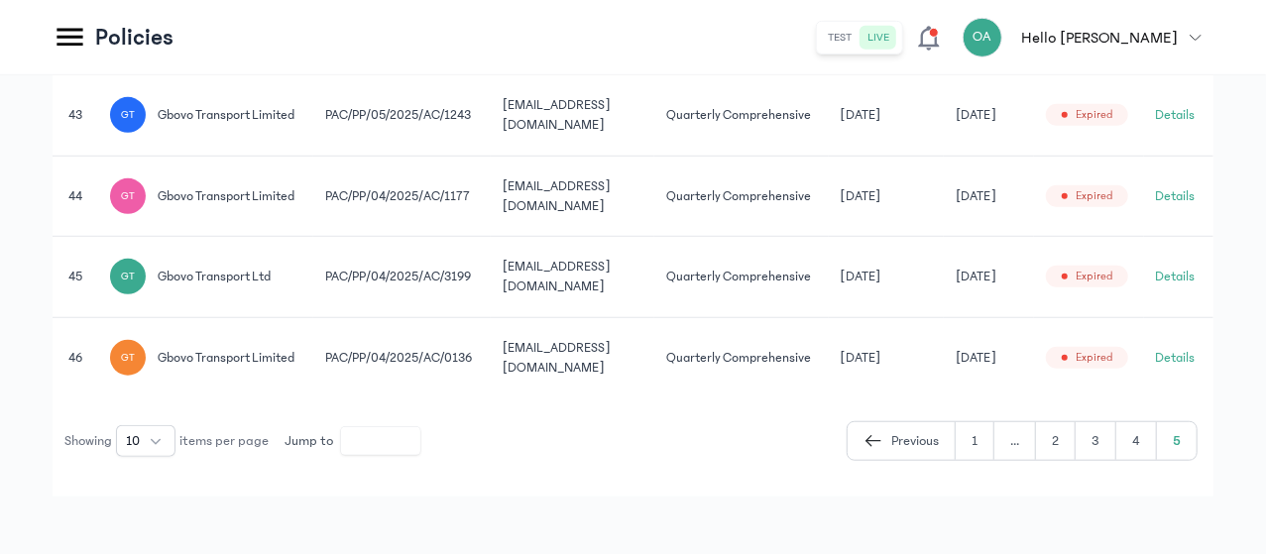
scroll to position [753, 0]
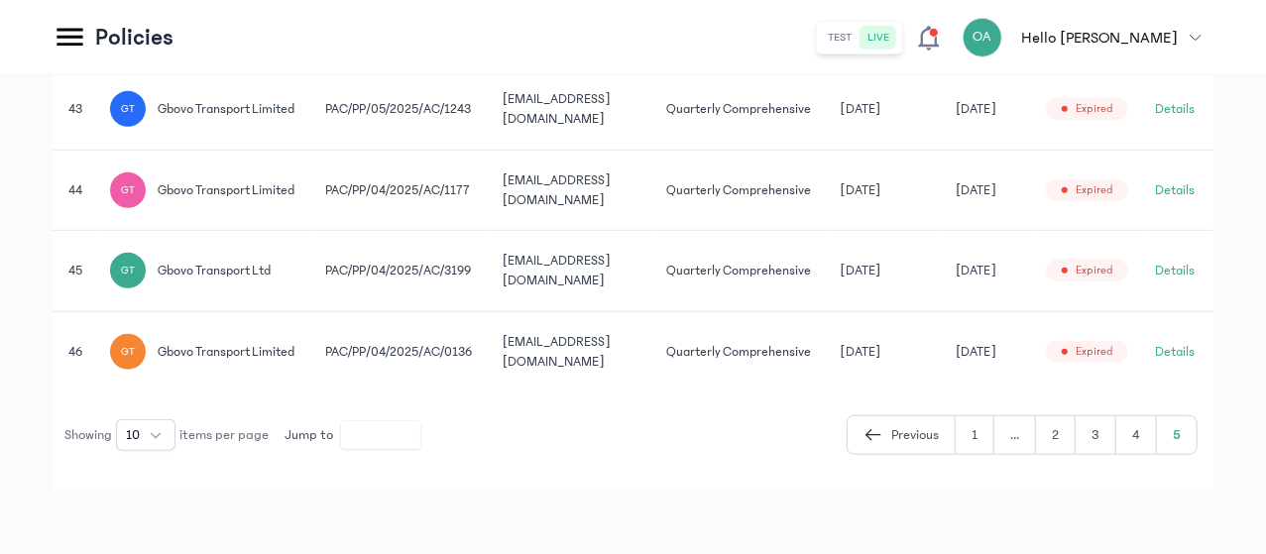
click at [1144, 387] on td "PAC/PP/04/2025/AC/0136" at bounding box center [1178, 351] width 69 height 80
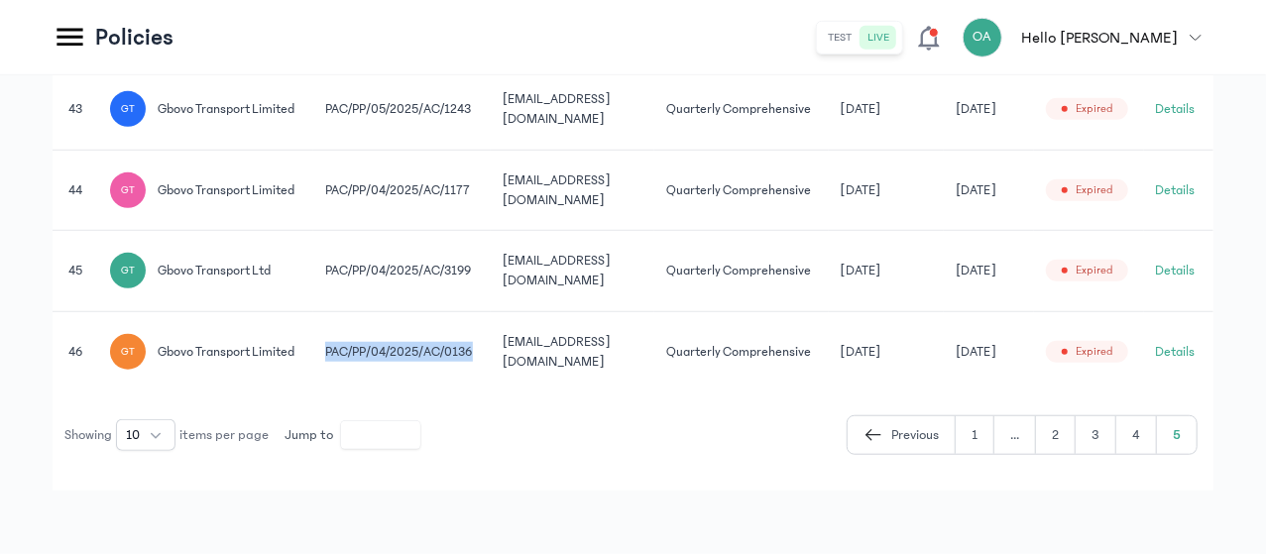
click at [1144, 387] on td "PAC/PP/04/2025/AC/0136" at bounding box center [1178, 351] width 69 height 80
click at [294, 342] on span "gbovo transport limited" at bounding box center [226, 352] width 137 height 20
drag, startPoint x: 327, startPoint y: 313, endPoint x: 289, endPoint y: 351, distance: 53.3
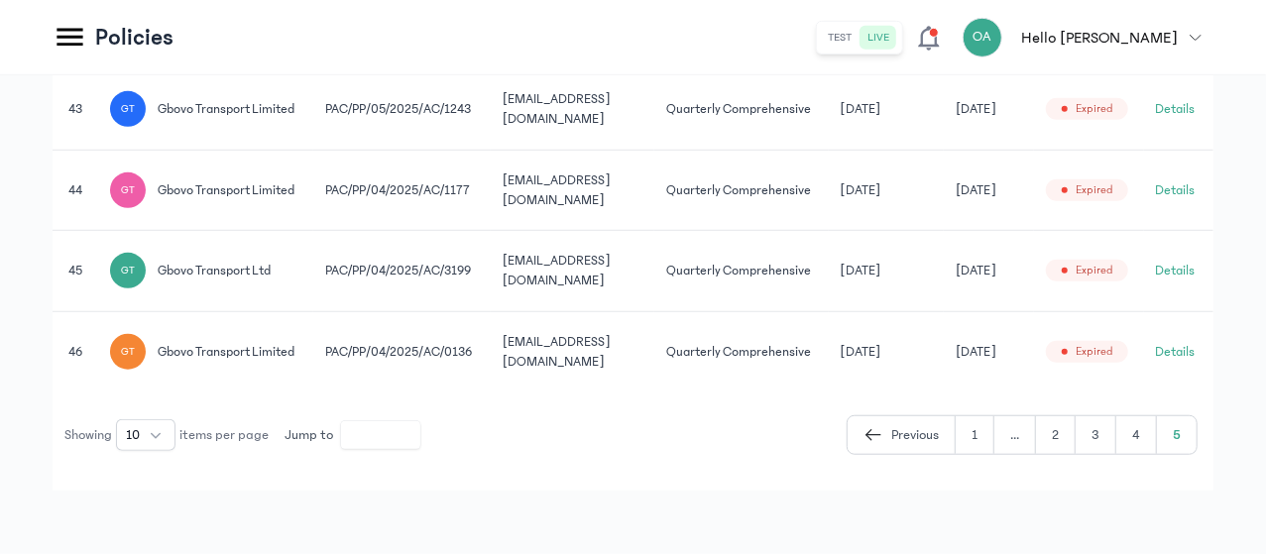
click at [829, 311] on td "GT gbovo transport limited" at bounding box center [887, 351] width 116 height 80
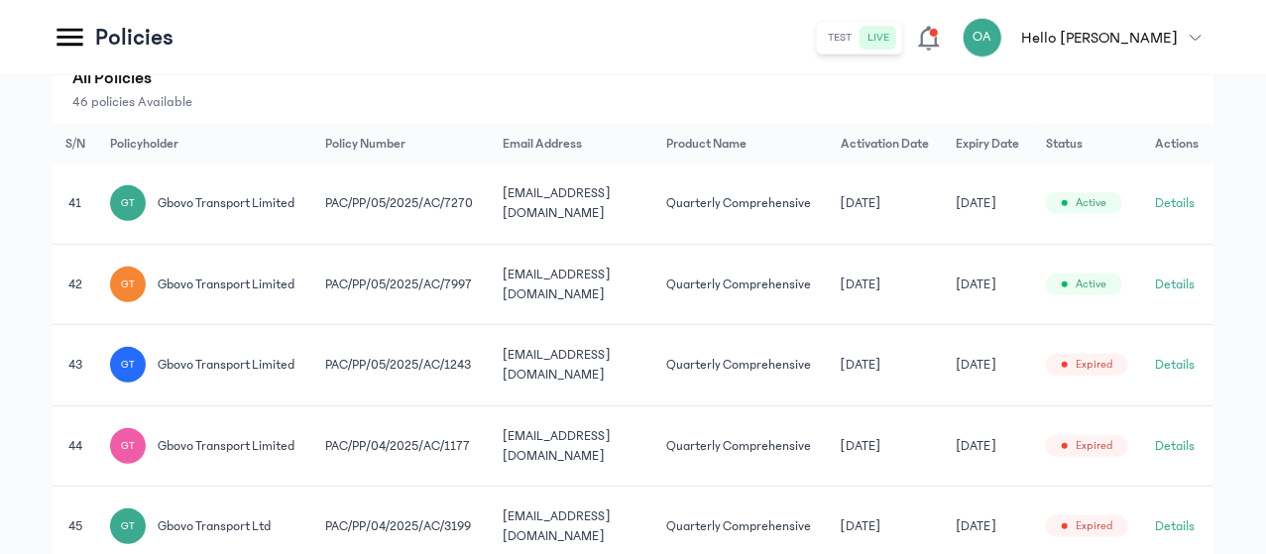
scroll to position [0, 153]
click at [1173, 210] on button "Details" at bounding box center [1176, 203] width 40 height 20
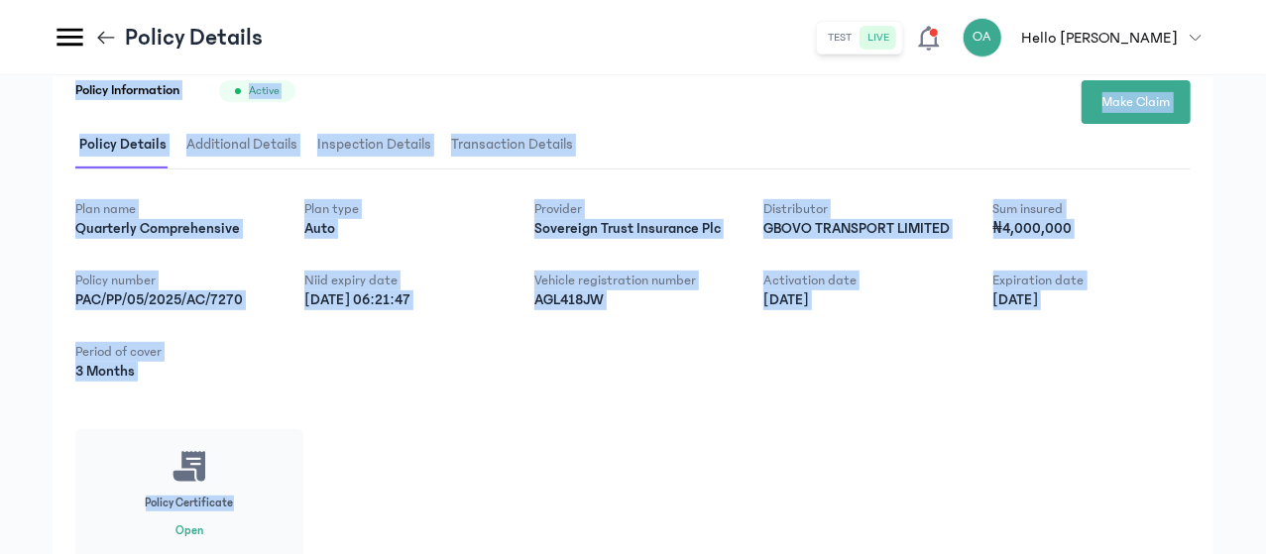
scroll to position [422, 0]
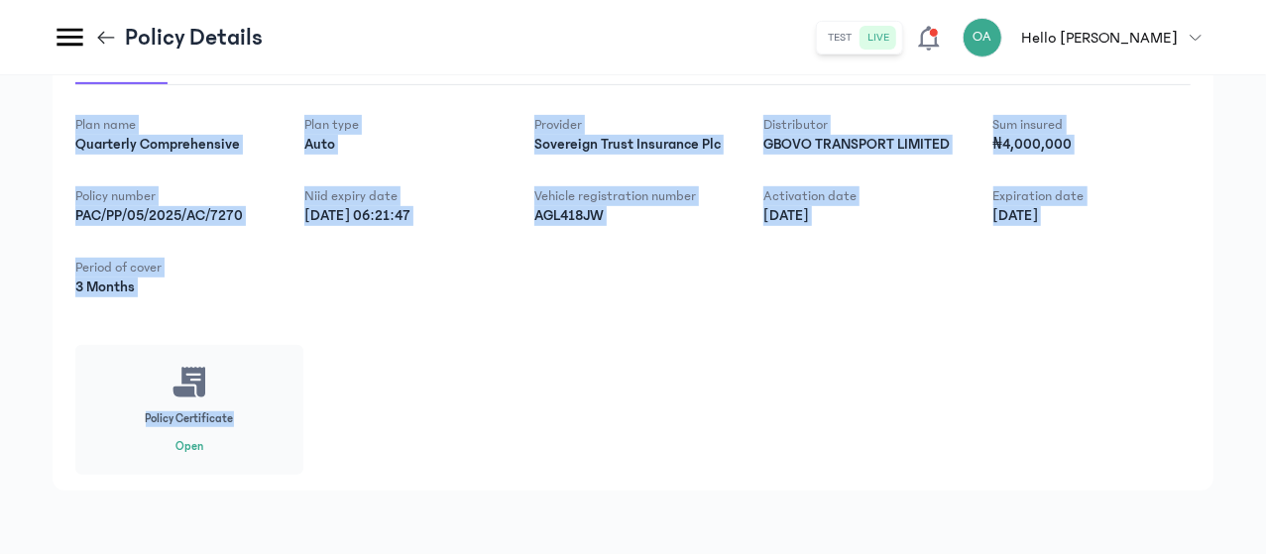
drag, startPoint x: 1081, startPoint y: 243, endPoint x: 1029, endPoint y: 540, distance: 301.9
click at [1029, 540] on div "Policy Owner details First name [PERSON_NAME] Last name Transport limited Email…" at bounding box center [633, 122] width 1266 height 863
click at [953, 427] on div "Plan name Quarterly Comprehensive Plan type Auto Provider Sovereign Trust Insur…" at bounding box center [632, 295] width 1115 height 360
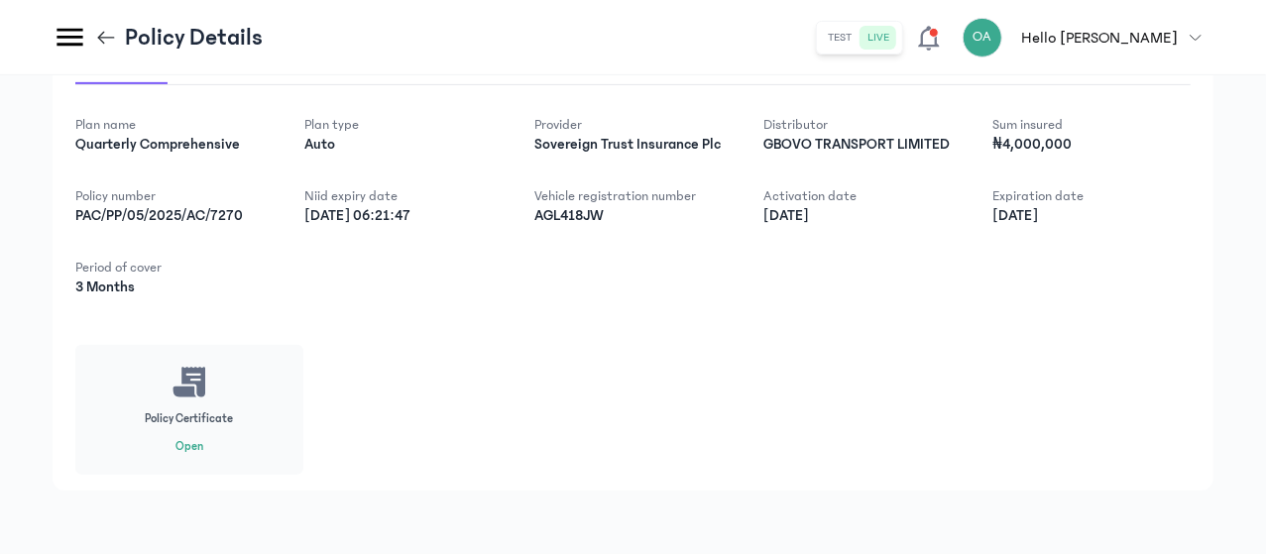
click at [117, 33] on icon at bounding box center [106, 38] width 22 height 22
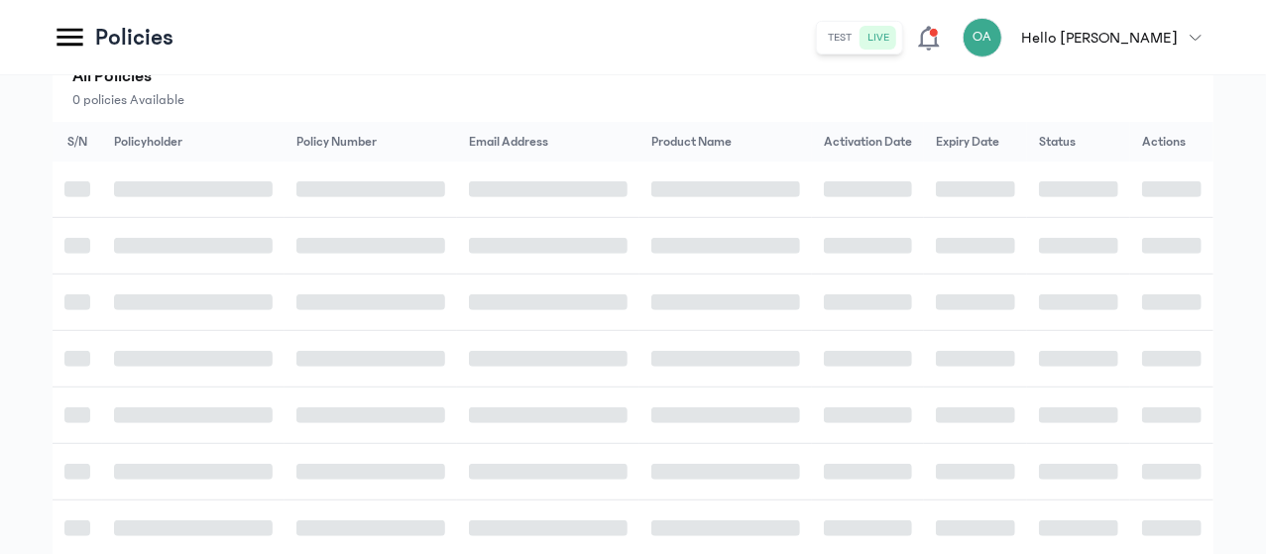
scroll to position [398, 0]
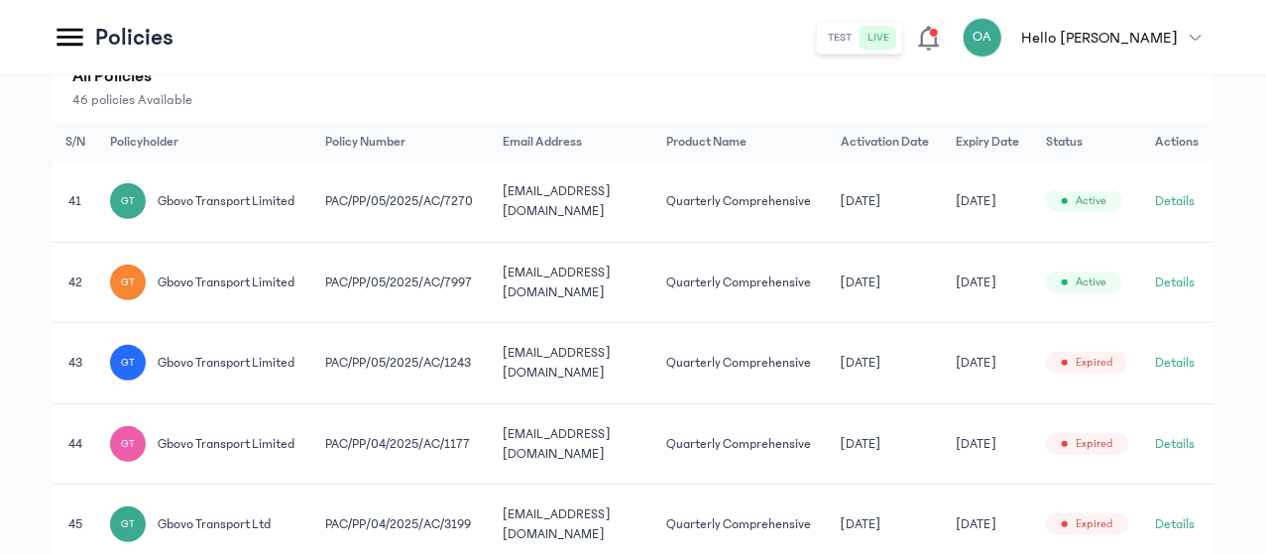
click at [944, 323] on td "[DATE]" at bounding box center [887, 282] width 116 height 81
click at [1179, 292] on button "Details" at bounding box center [1176, 283] width 40 height 20
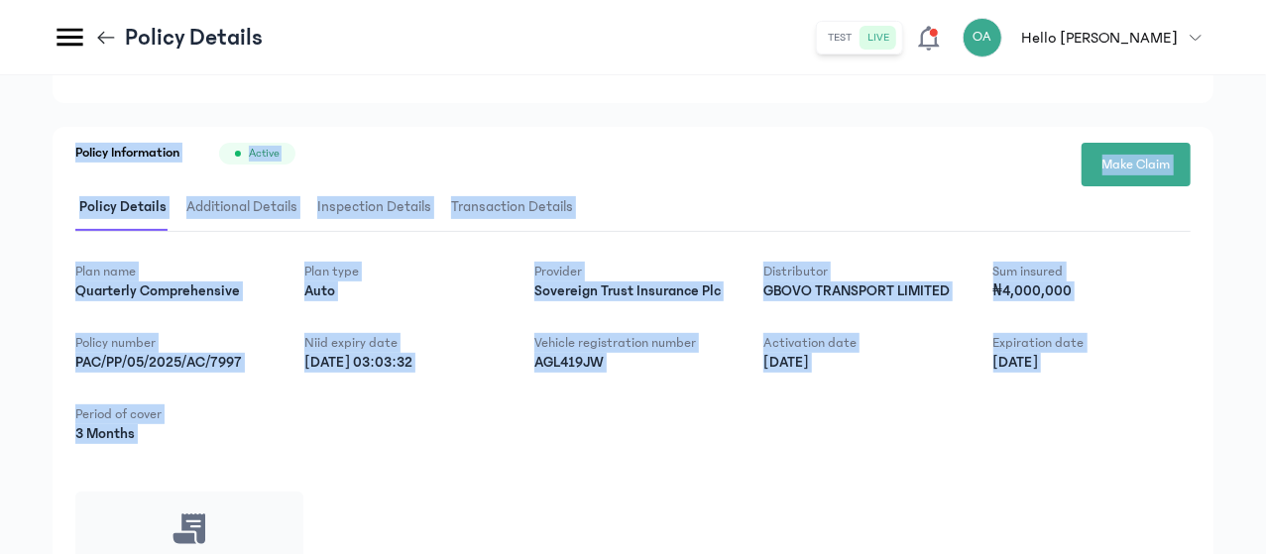
scroll to position [422, 0]
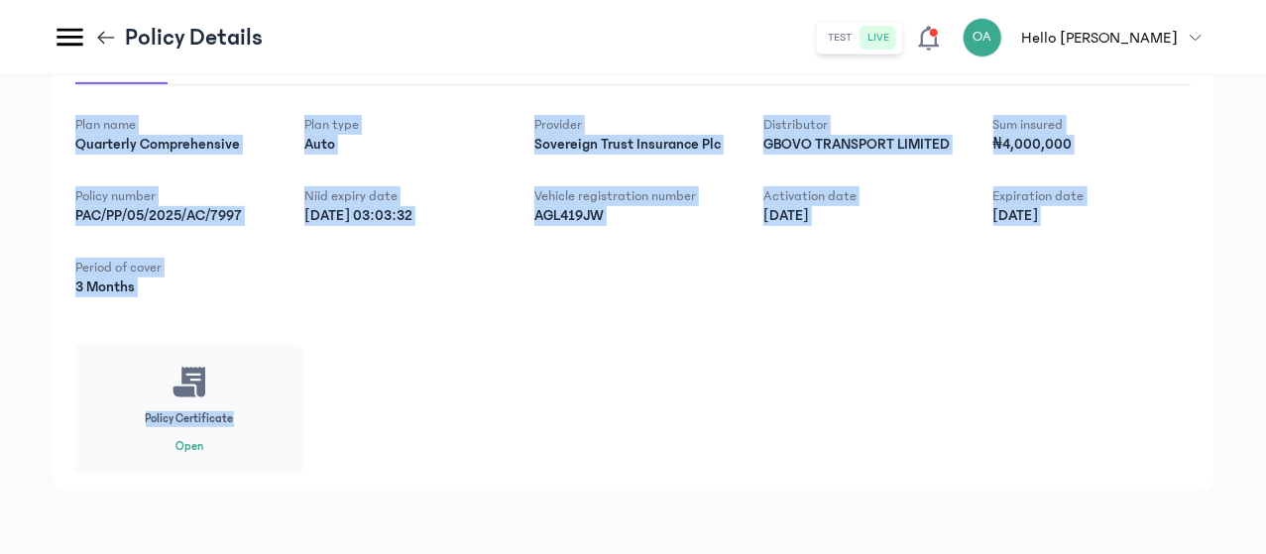
drag, startPoint x: 1110, startPoint y: 260, endPoint x: 1072, endPoint y: 554, distance: 296.7
click at [1072, 553] on div "Policy Owner details First name [PERSON_NAME] Last name Transport limited Email…" at bounding box center [633, 122] width 1266 height 863
click at [982, 389] on div "Plan name Quarterly Comprehensive Plan type Auto Provider Sovereign Trust Insur…" at bounding box center [632, 295] width 1115 height 360
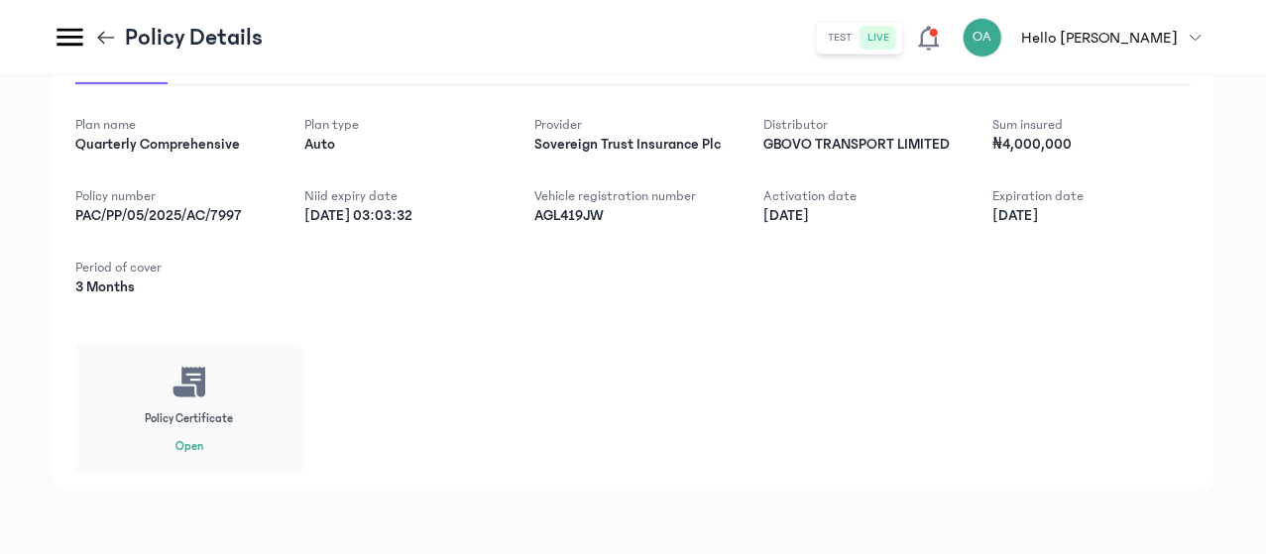
click at [117, 30] on icon at bounding box center [106, 38] width 22 height 22
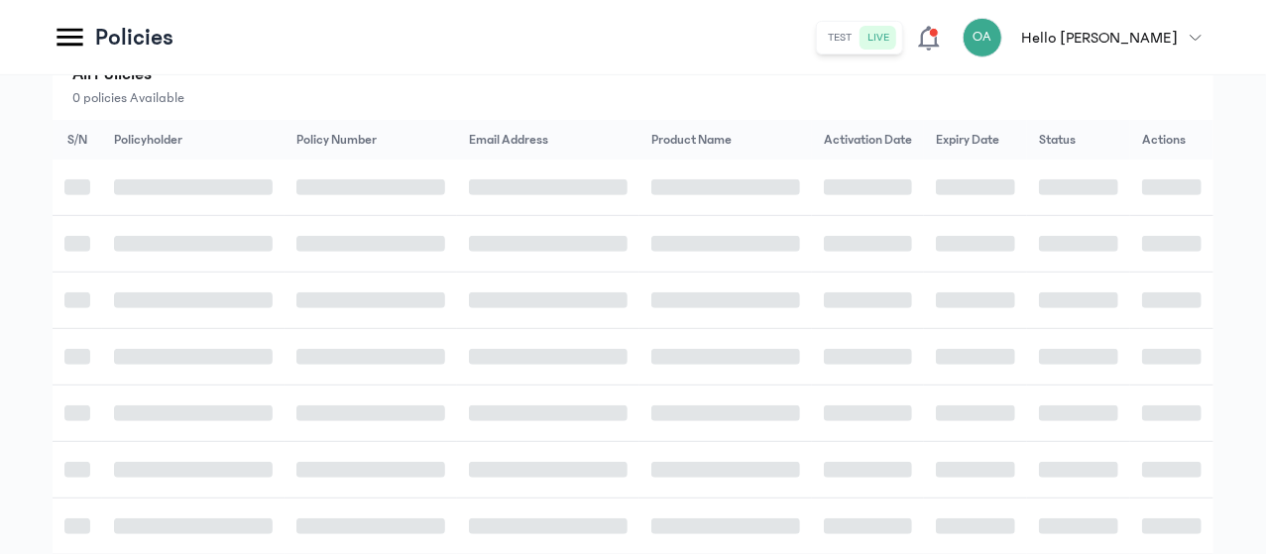
scroll to position [400, 0]
